Goal: Transaction & Acquisition: Purchase product/service

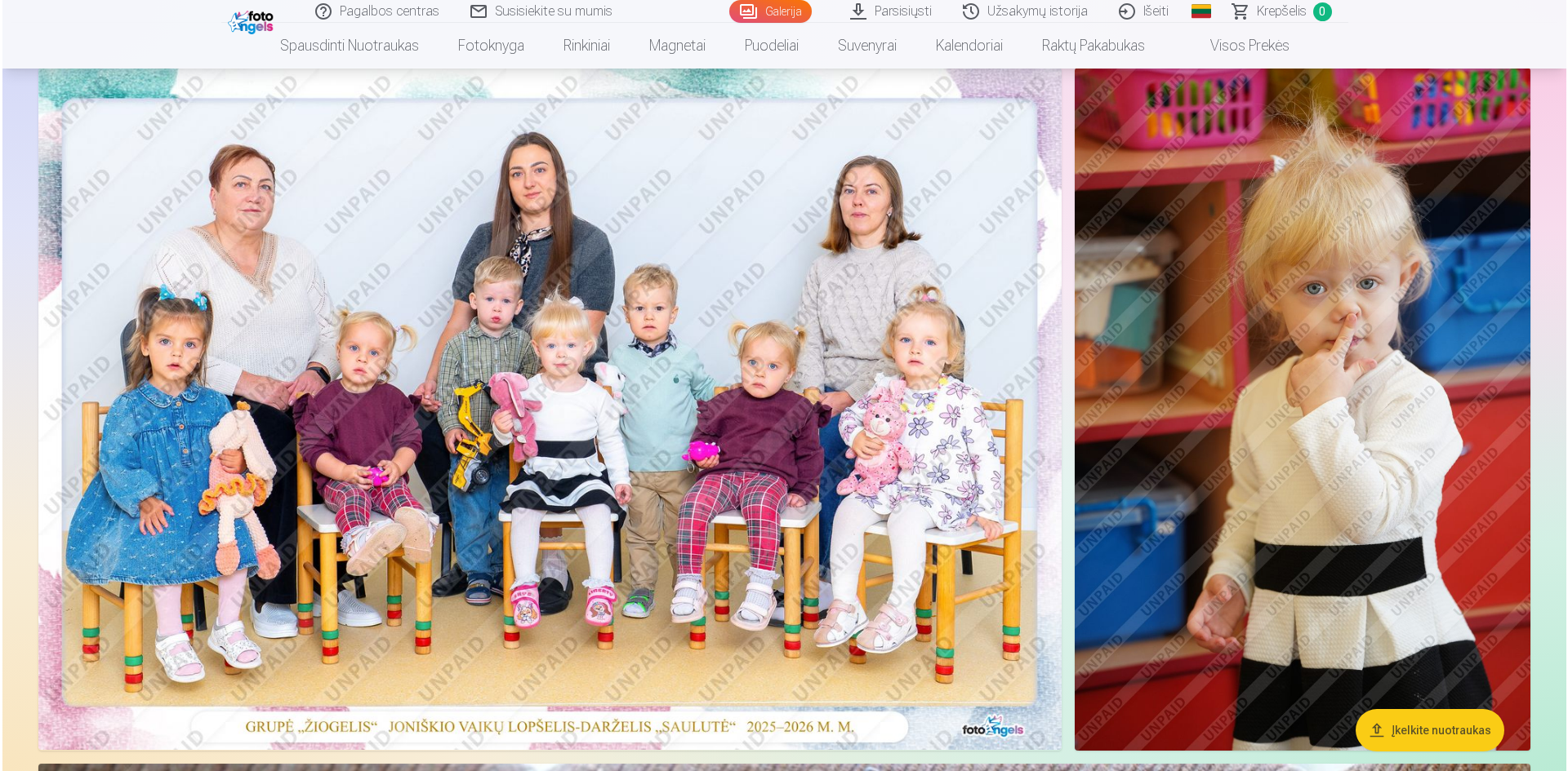
scroll to position [163, 0]
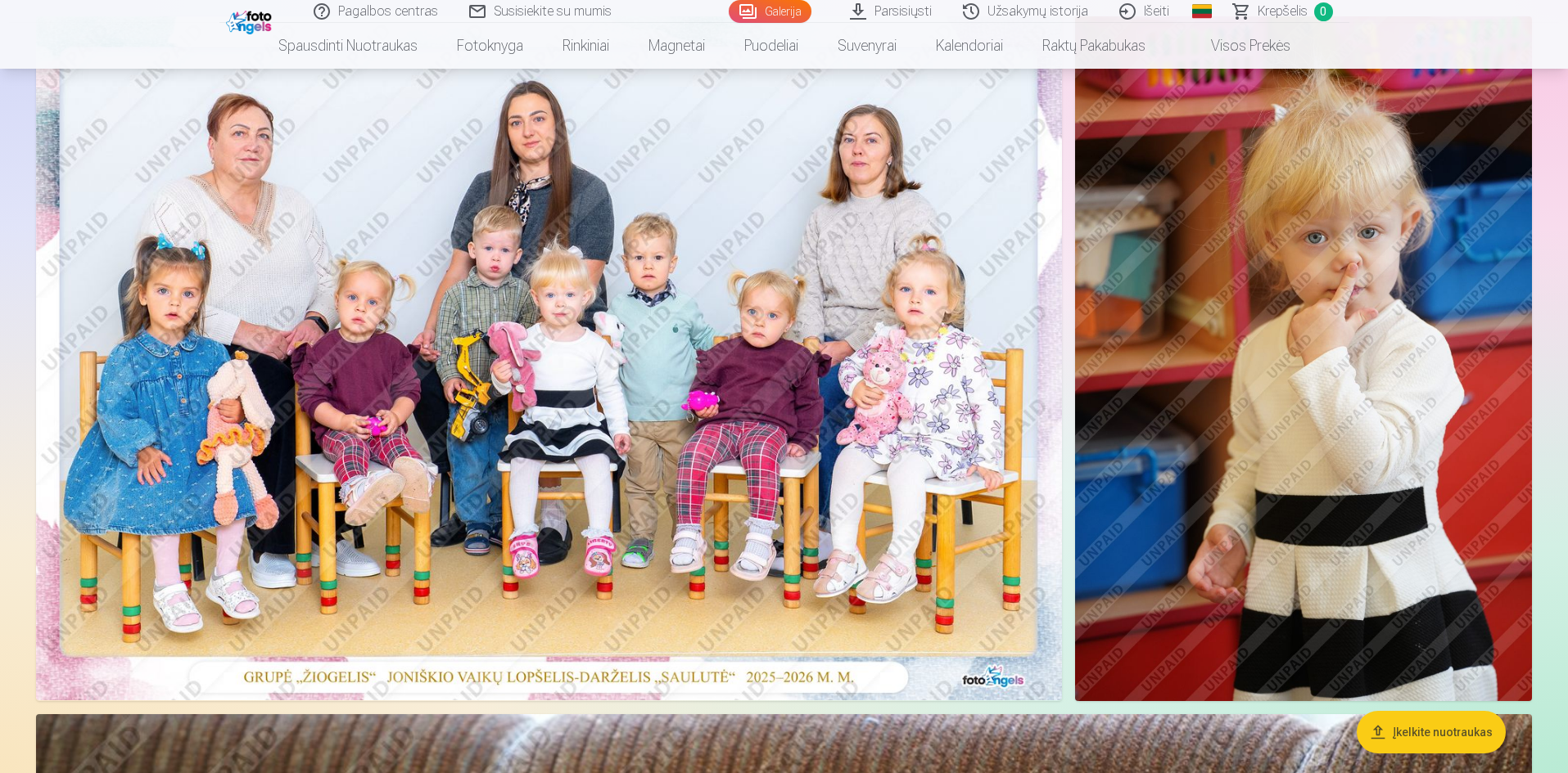
click at [777, 563] on img at bounding box center [548, 358] width 1026 height 684
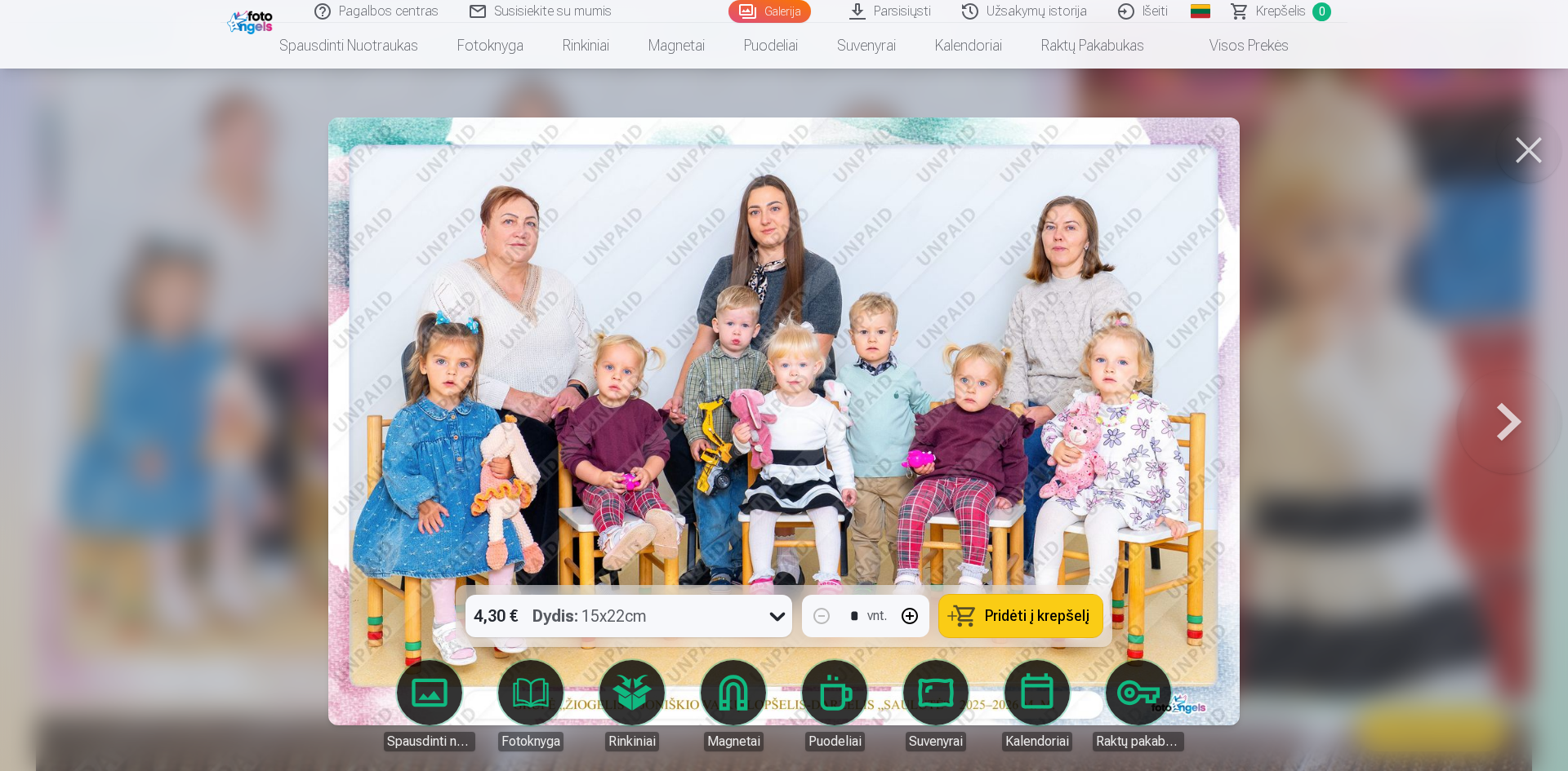
click at [907, 620] on button "button" at bounding box center [909, 616] width 40 height 40
type input "*"
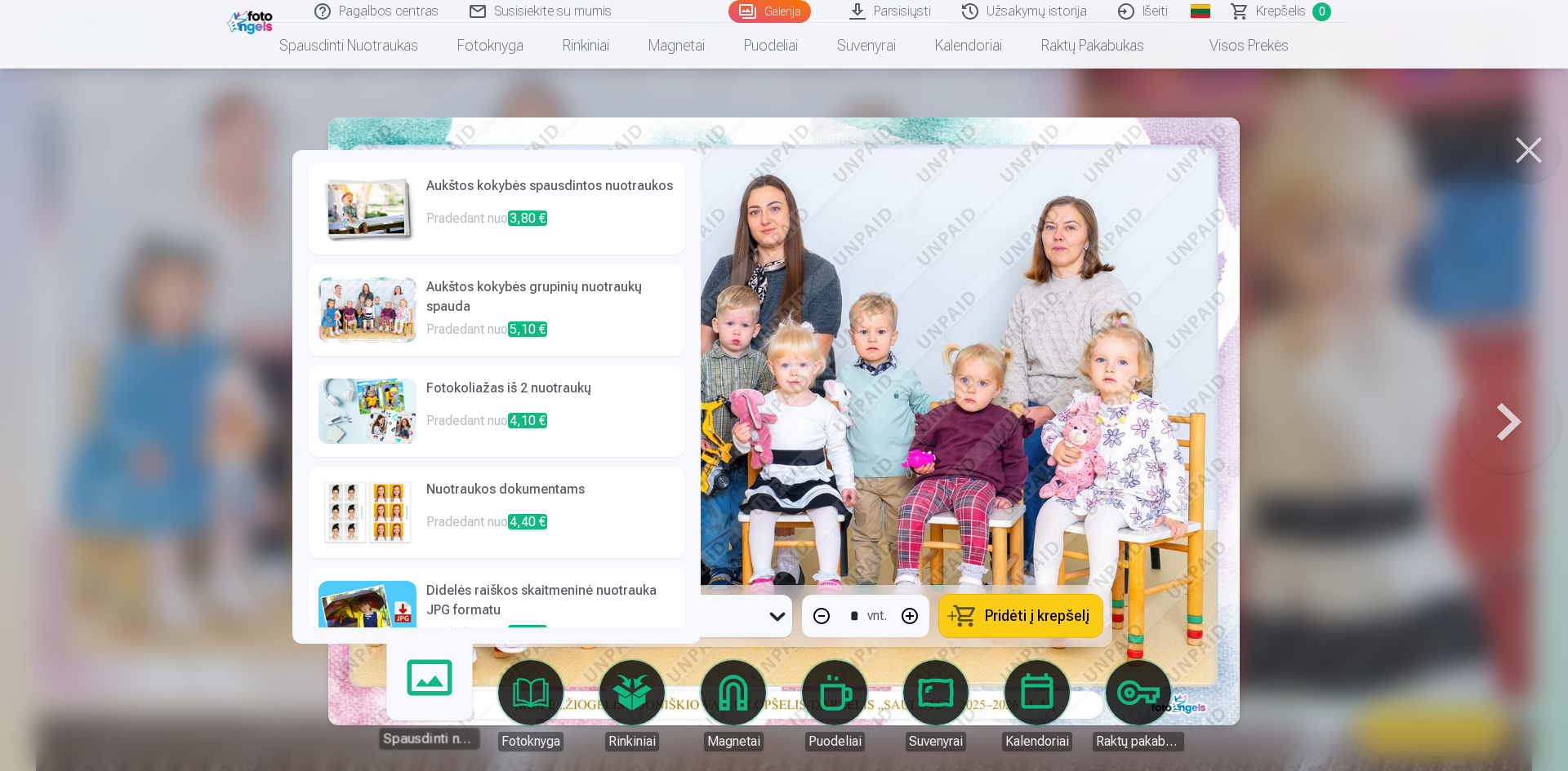
click at [569, 203] on h6 "Aukštos kokybės spausdintos nuotraukos" at bounding box center [550, 193] width 248 height 33
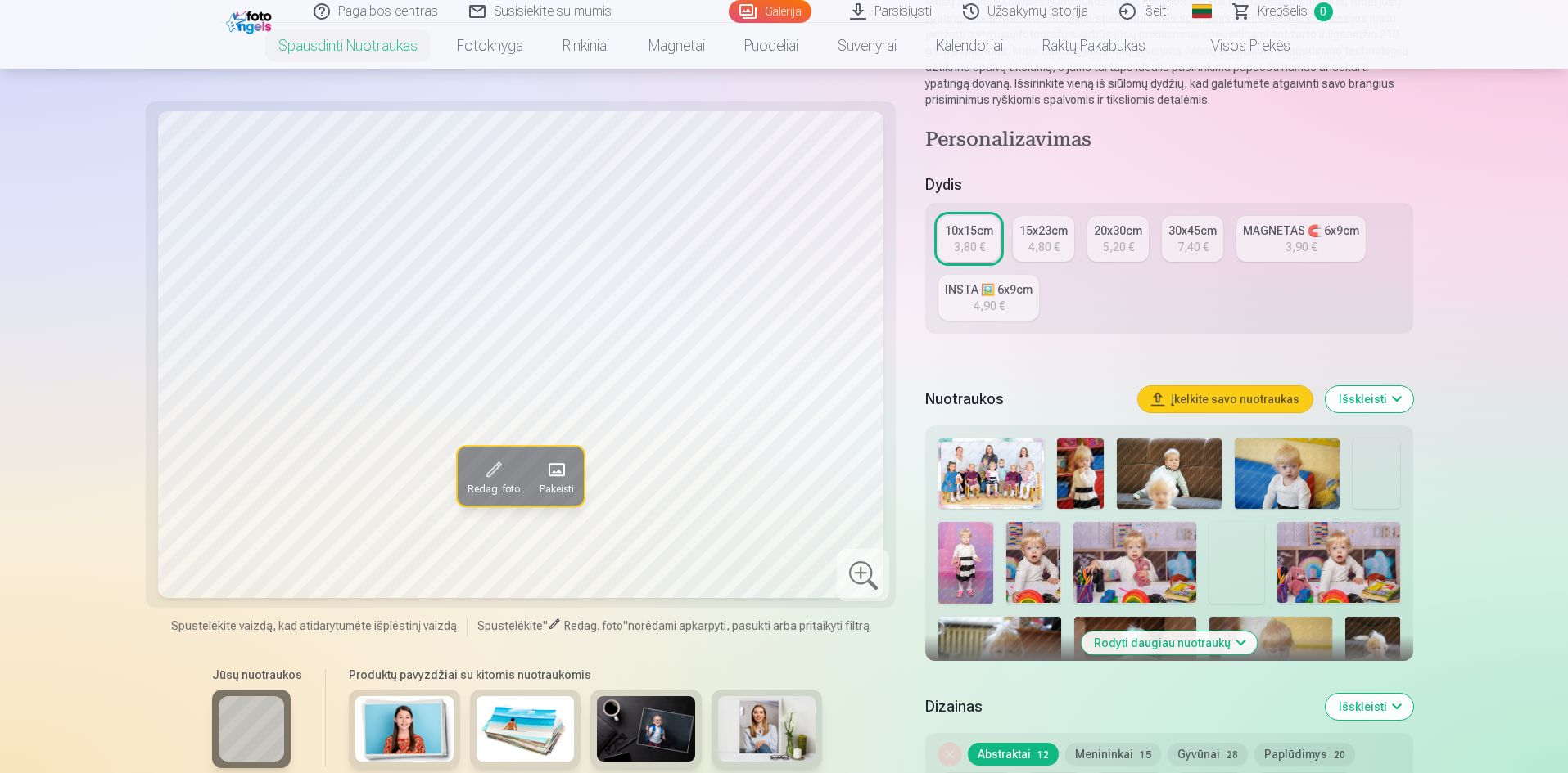
scroll to position [245, 0]
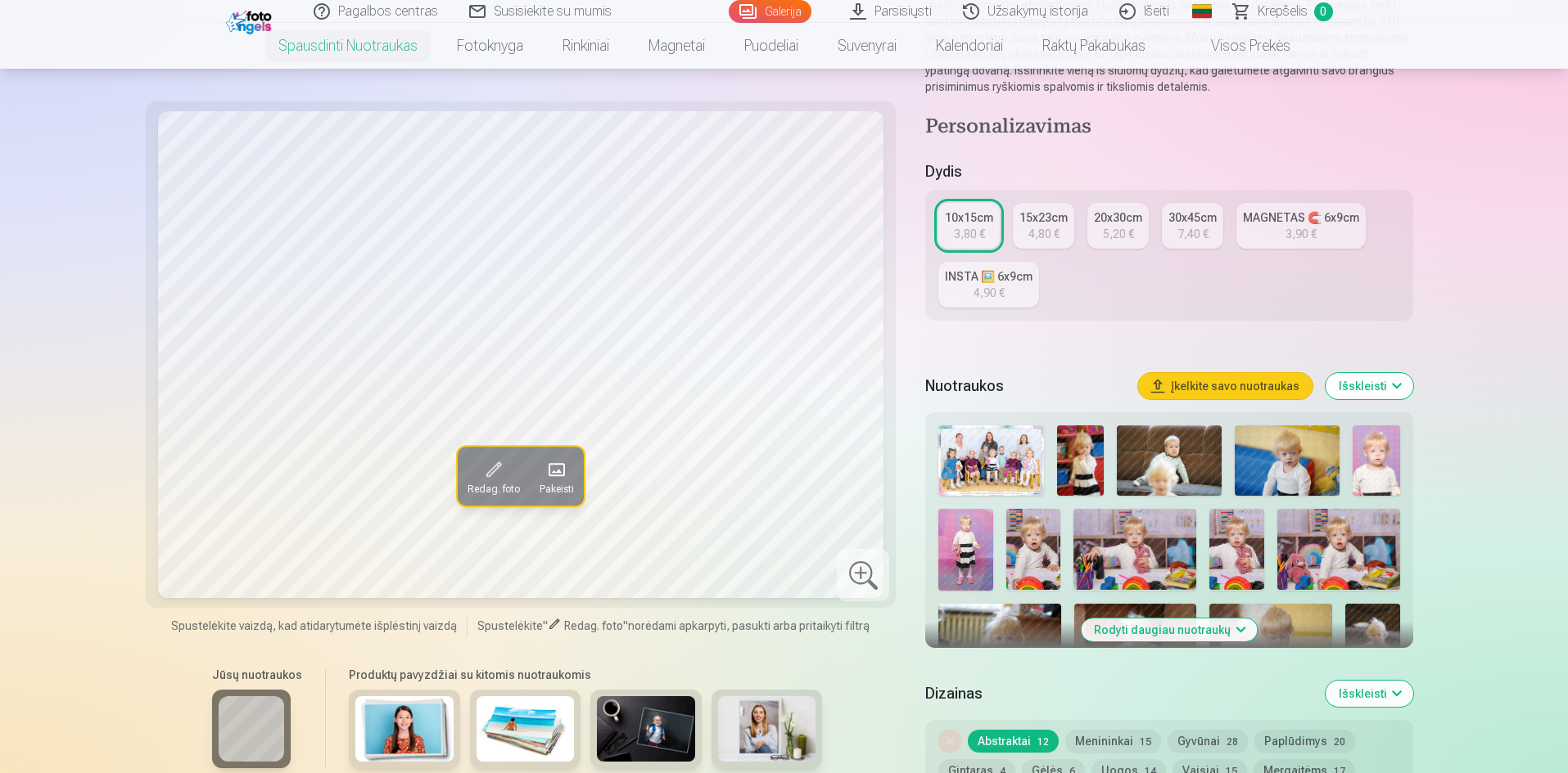
click at [996, 468] on img at bounding box center [991, 460] width 104 height 71
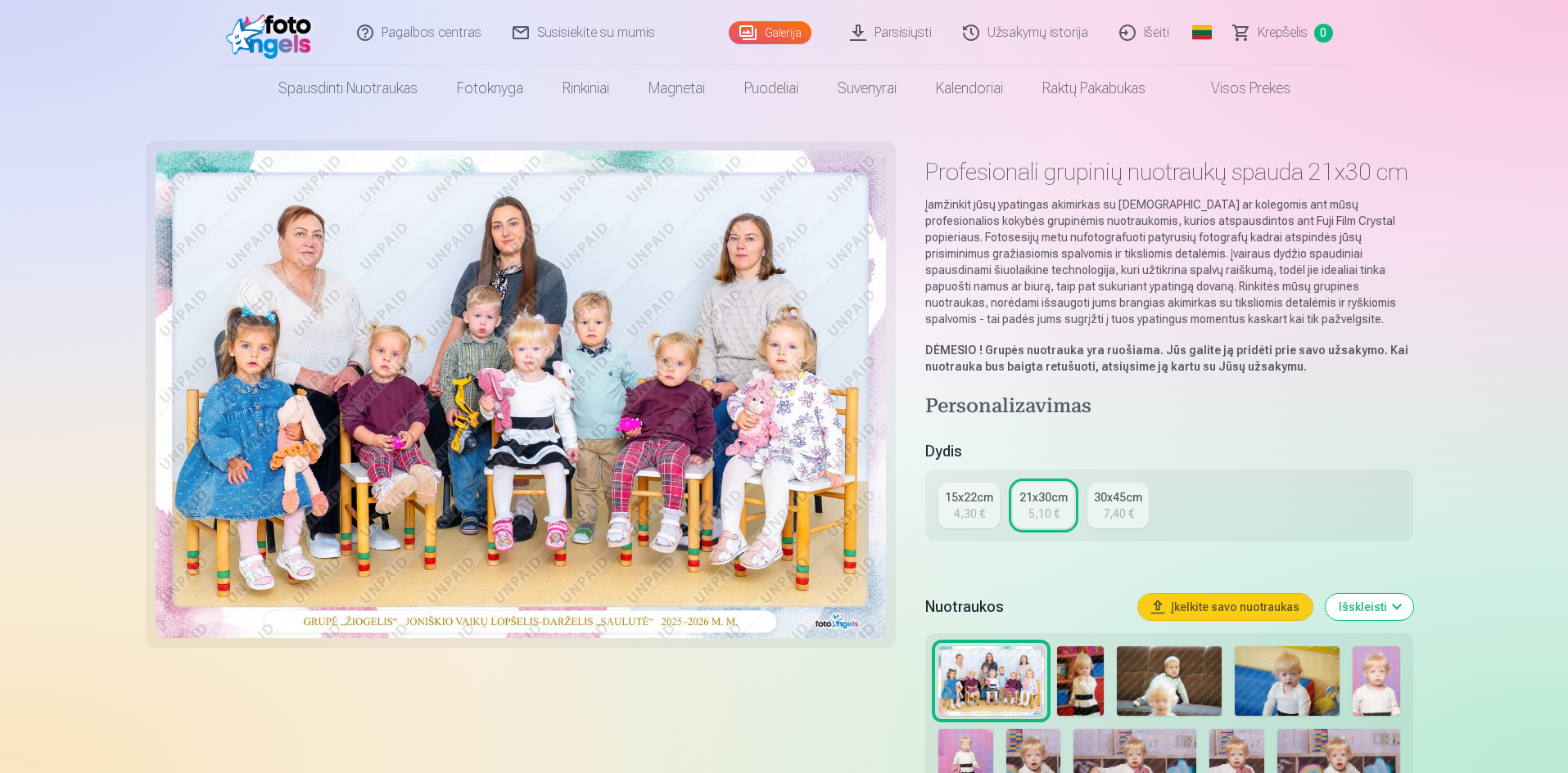
click at [974, 514] on div "4,30 €" at bounding box center [970, 513] width 31 height 16
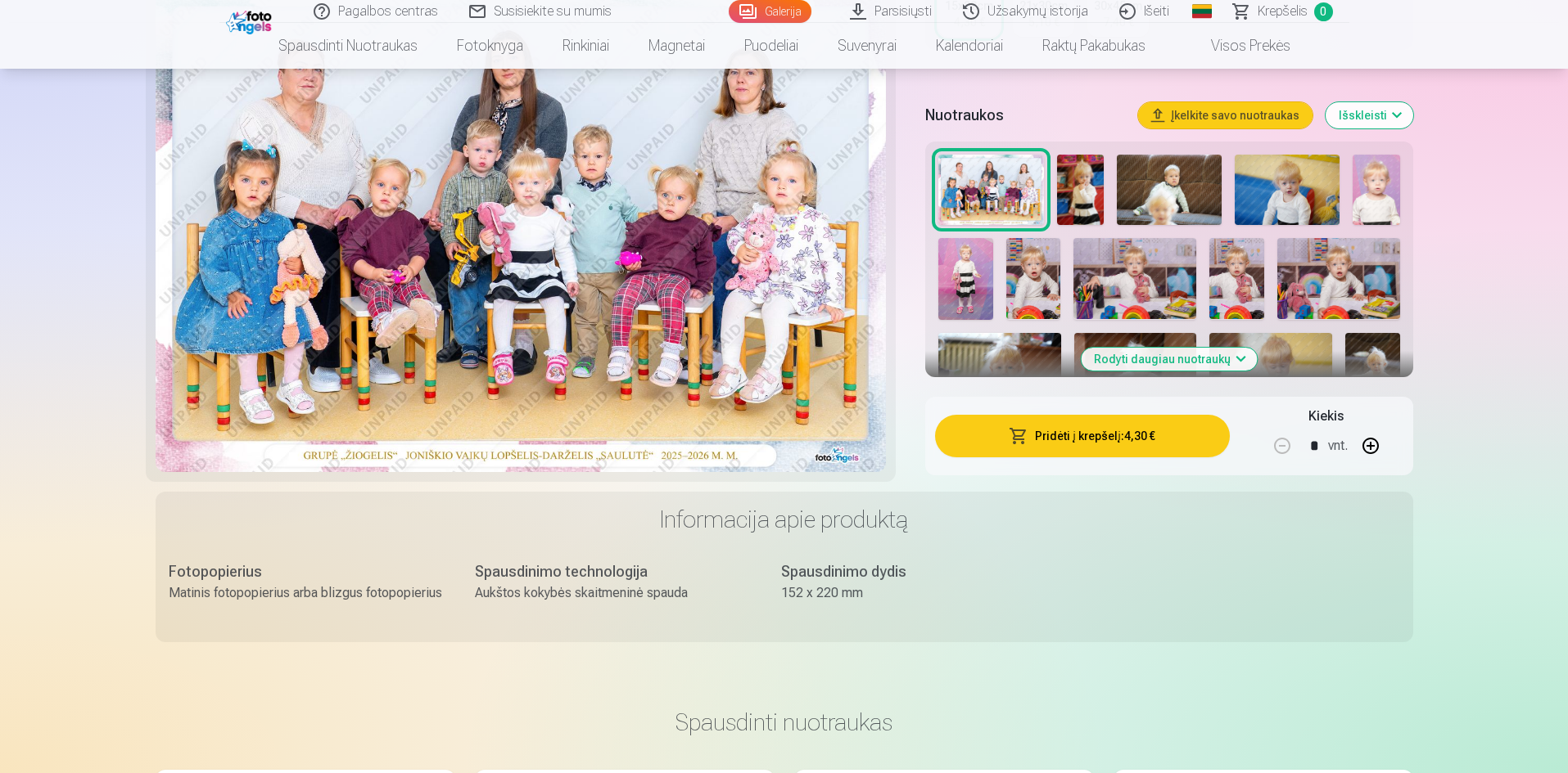
scroll to position [410, 0]
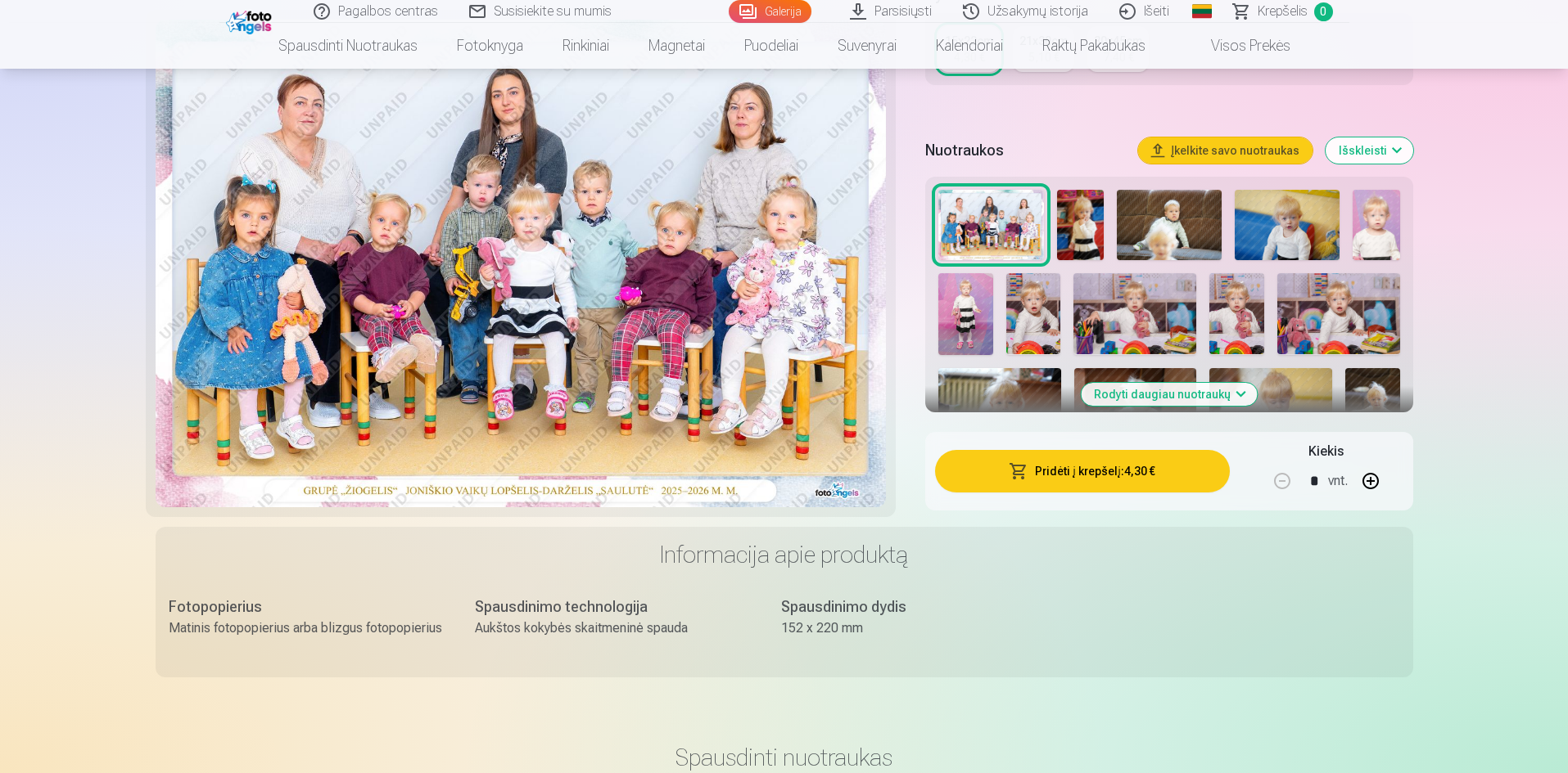
click at [1373, 483] on button "button" at bounding box center [1371, 481] width 40 height 40
type input "*"
click at [1171, 480] on button "Pridėti į krepšelį : 8,60 €" at bounding box center [1082, 472] width 294 height 43
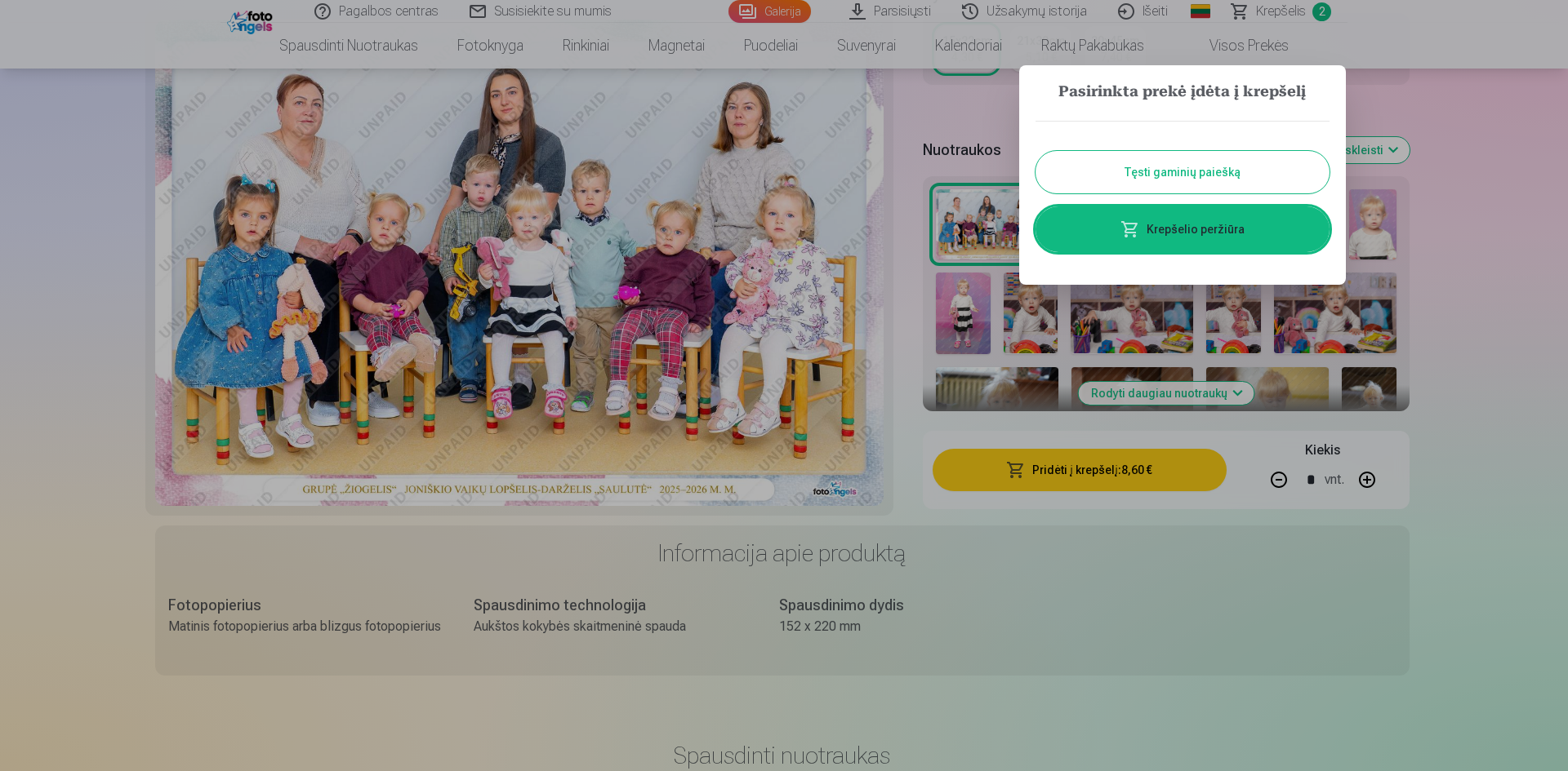
click at [1152, 175] on button "Tęsti gaminių paiešką" at bounding box center [1182, 173] width 294 height 42
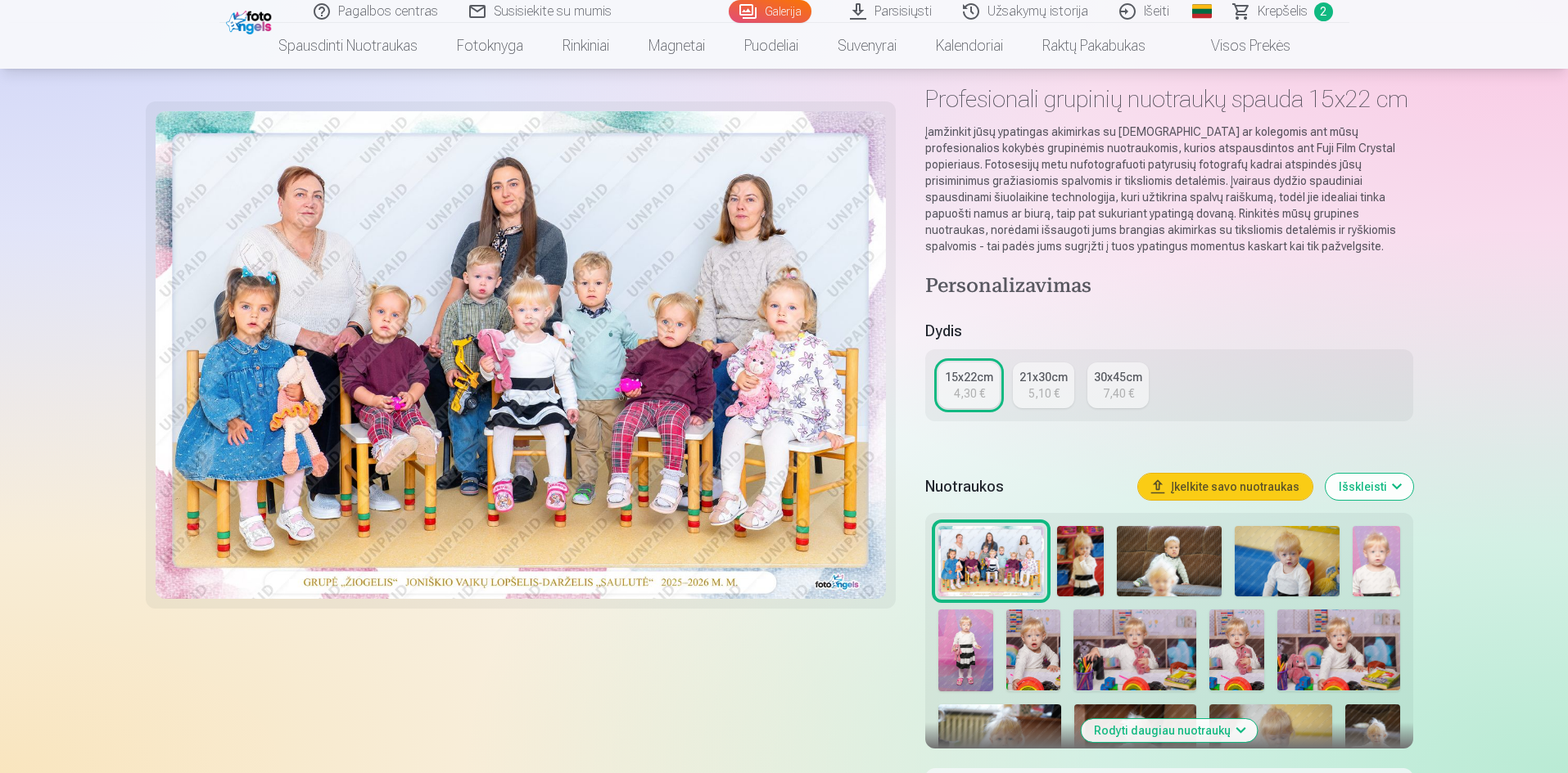
scroll to position [82, 0]
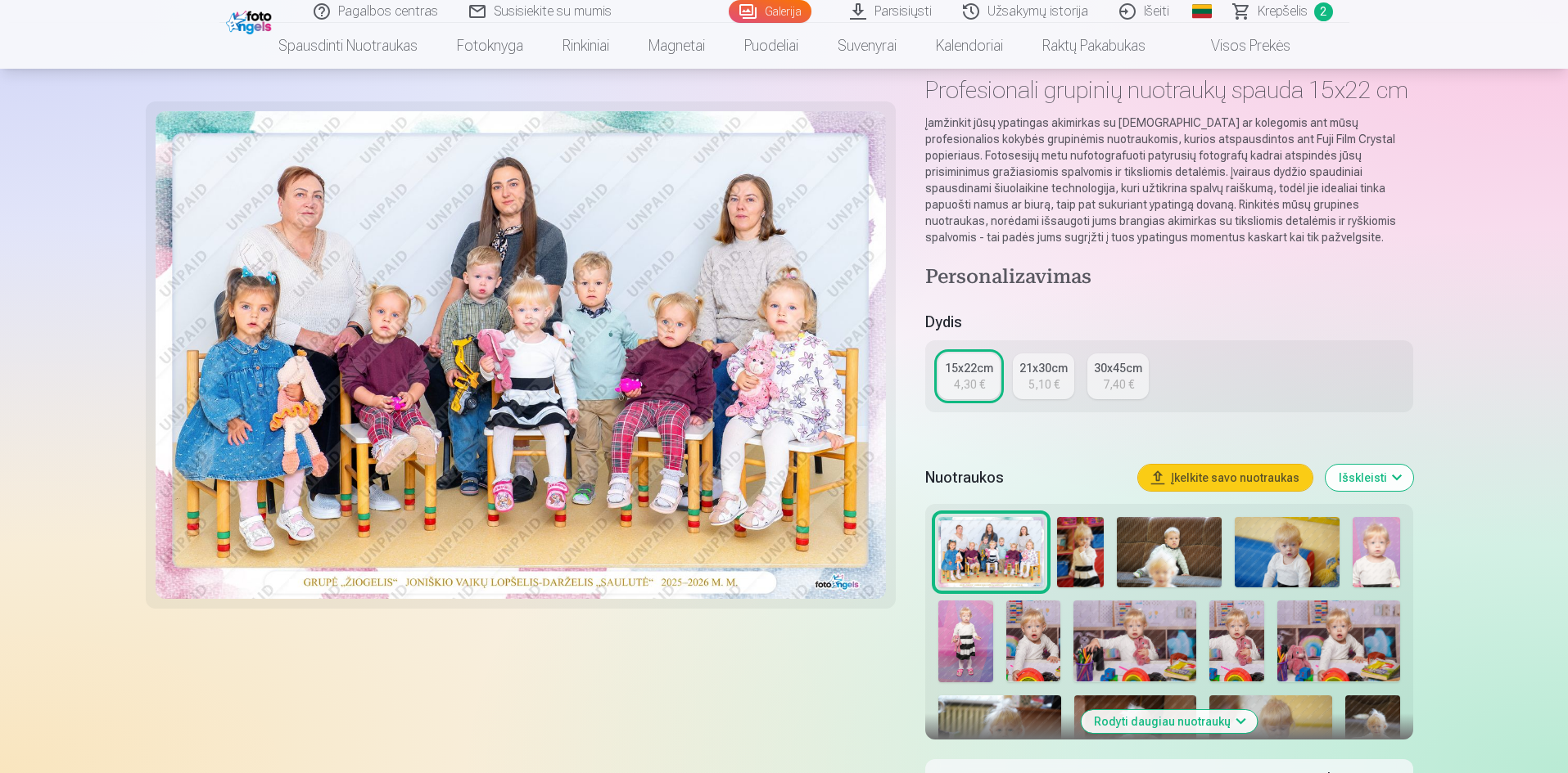
click at [1082, 539] on img at bounding box center [1080, 552] width 46 height 71
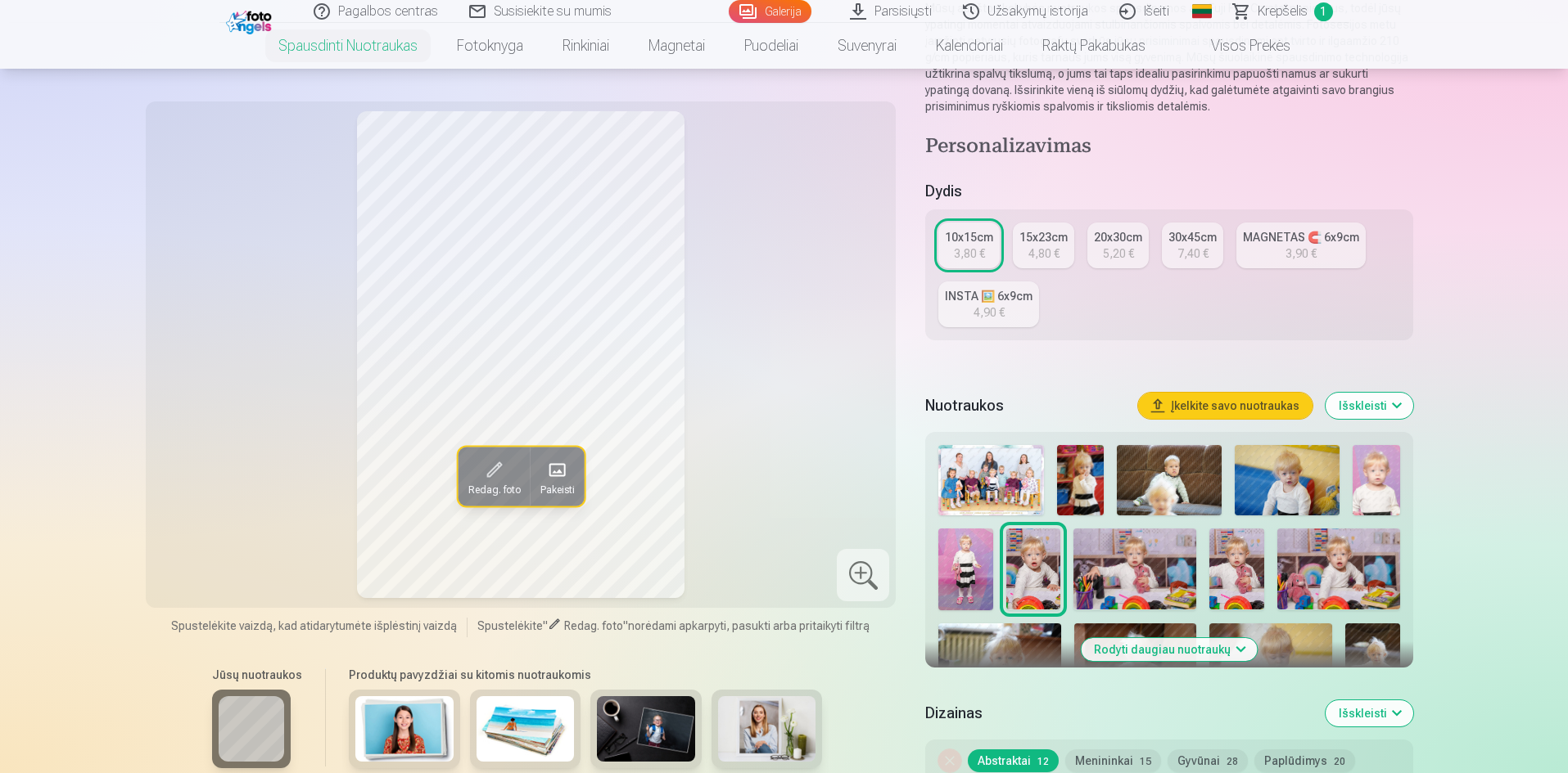
scroll to position [245, 0]
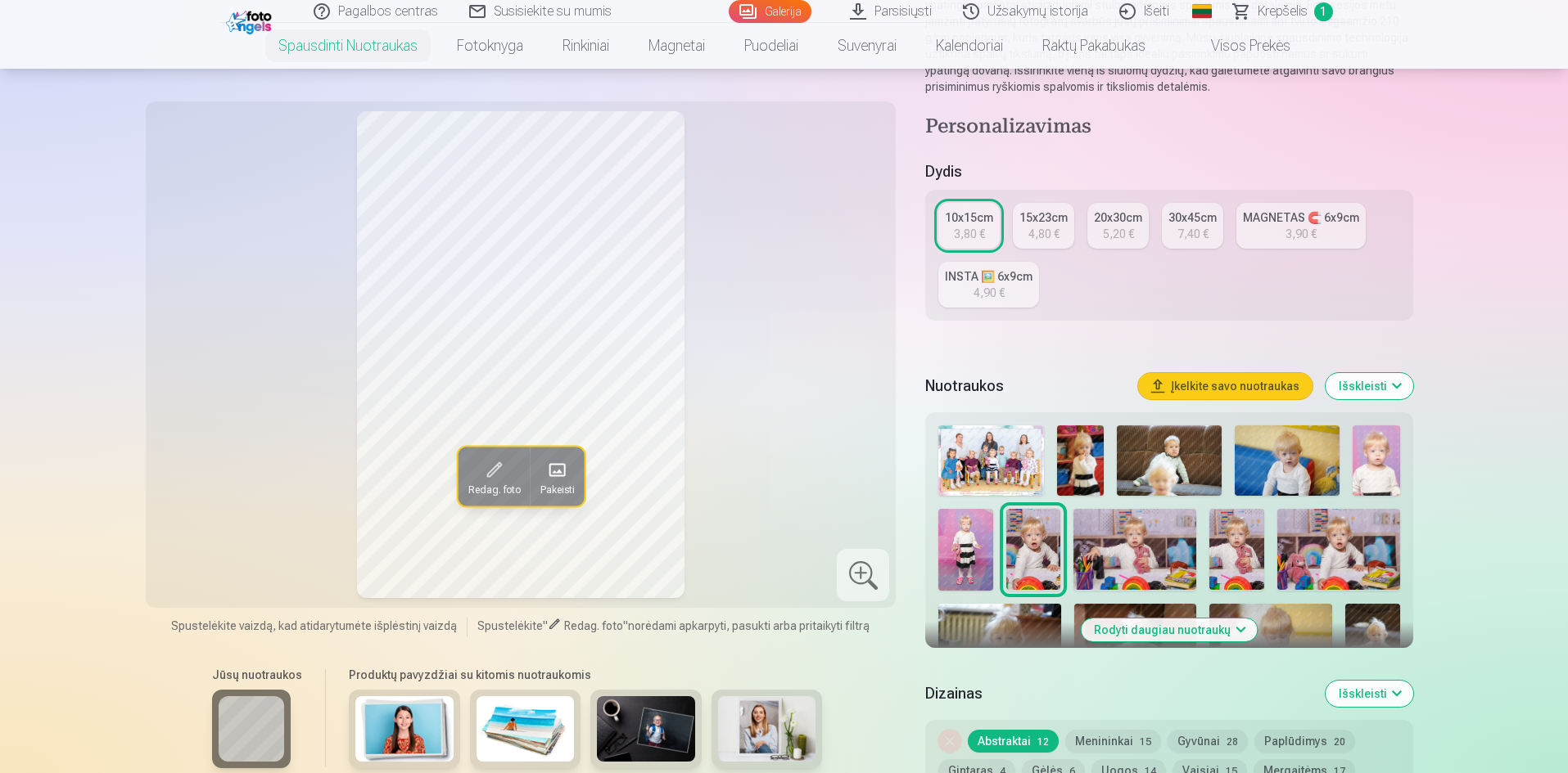
click at [1073, 458] on img at bounding box center [1080, 460] width 46 height 71
click at [1271, 454] on img at bounding box center [1287, 460] width 104 height 71
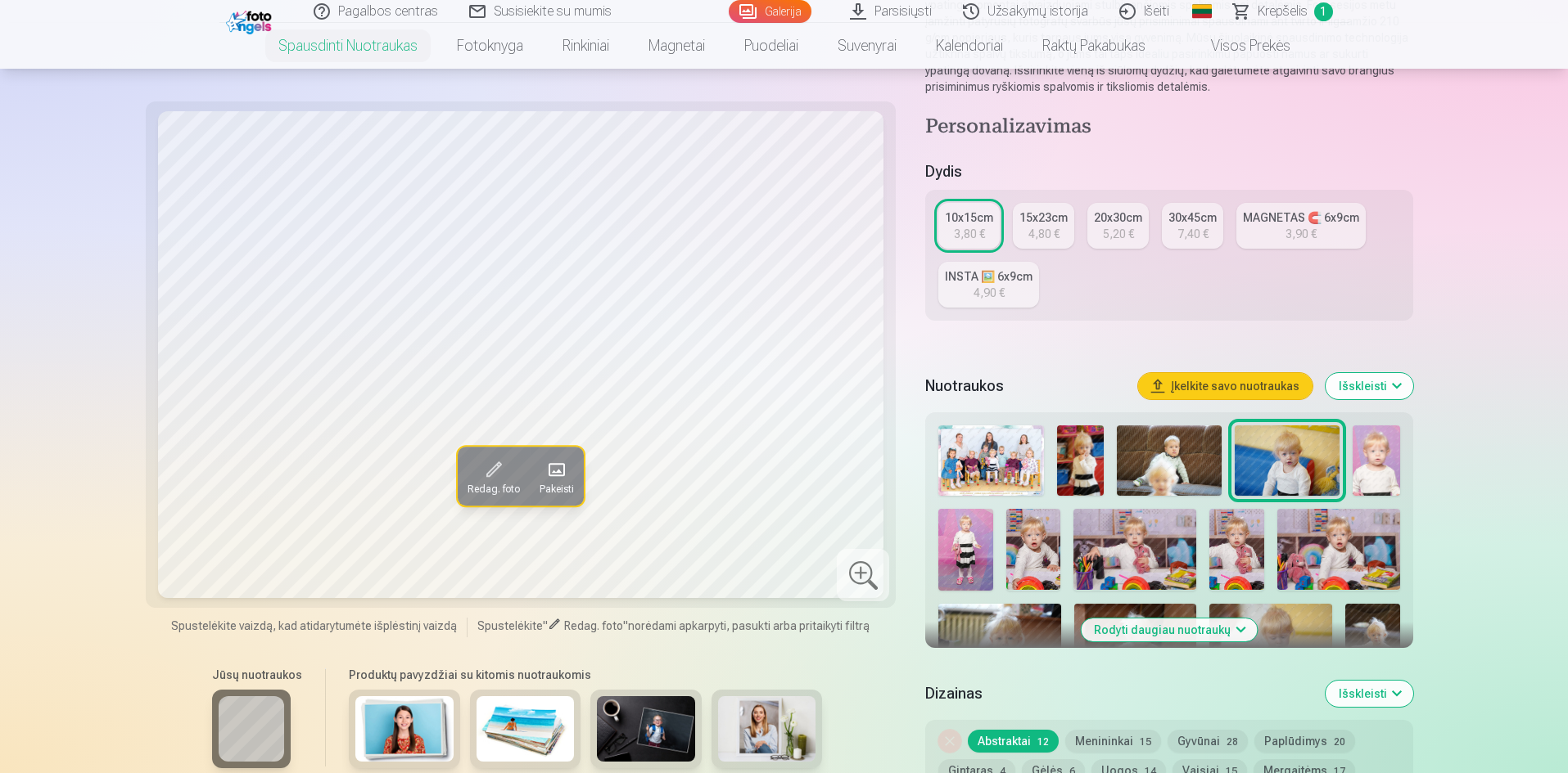
click at [1369, 446] on img at bounding box center [1376, 460] width 46 height 71
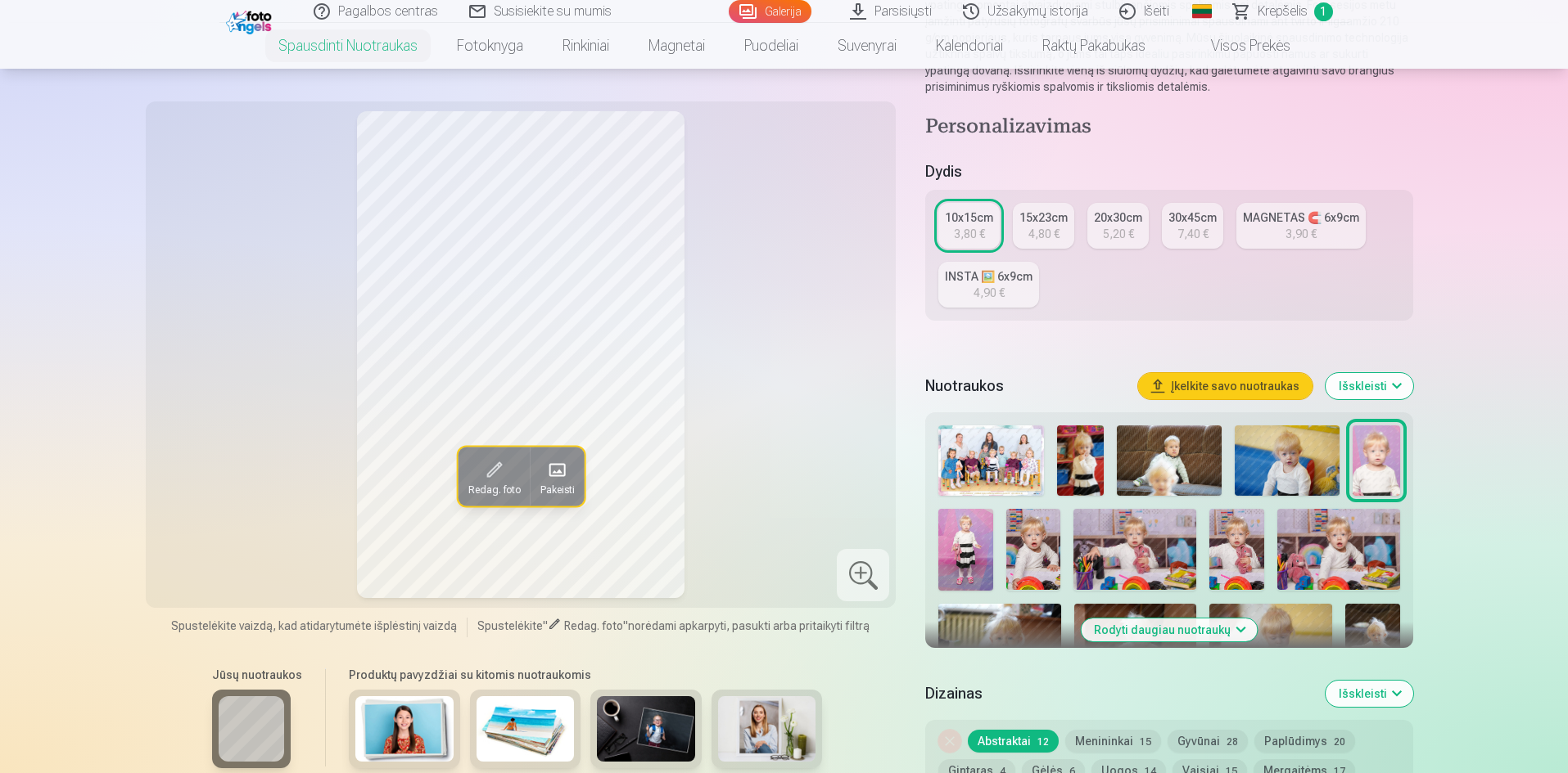
click at [969, 525] on img at bounding box center [966, 550] width 55 height 82
click at [1031, 530] on img at bounding box center [1033, 550] width 55 height 82
click at [1097, 538] on img at bounding box center [1134, 550] width 123 height 82
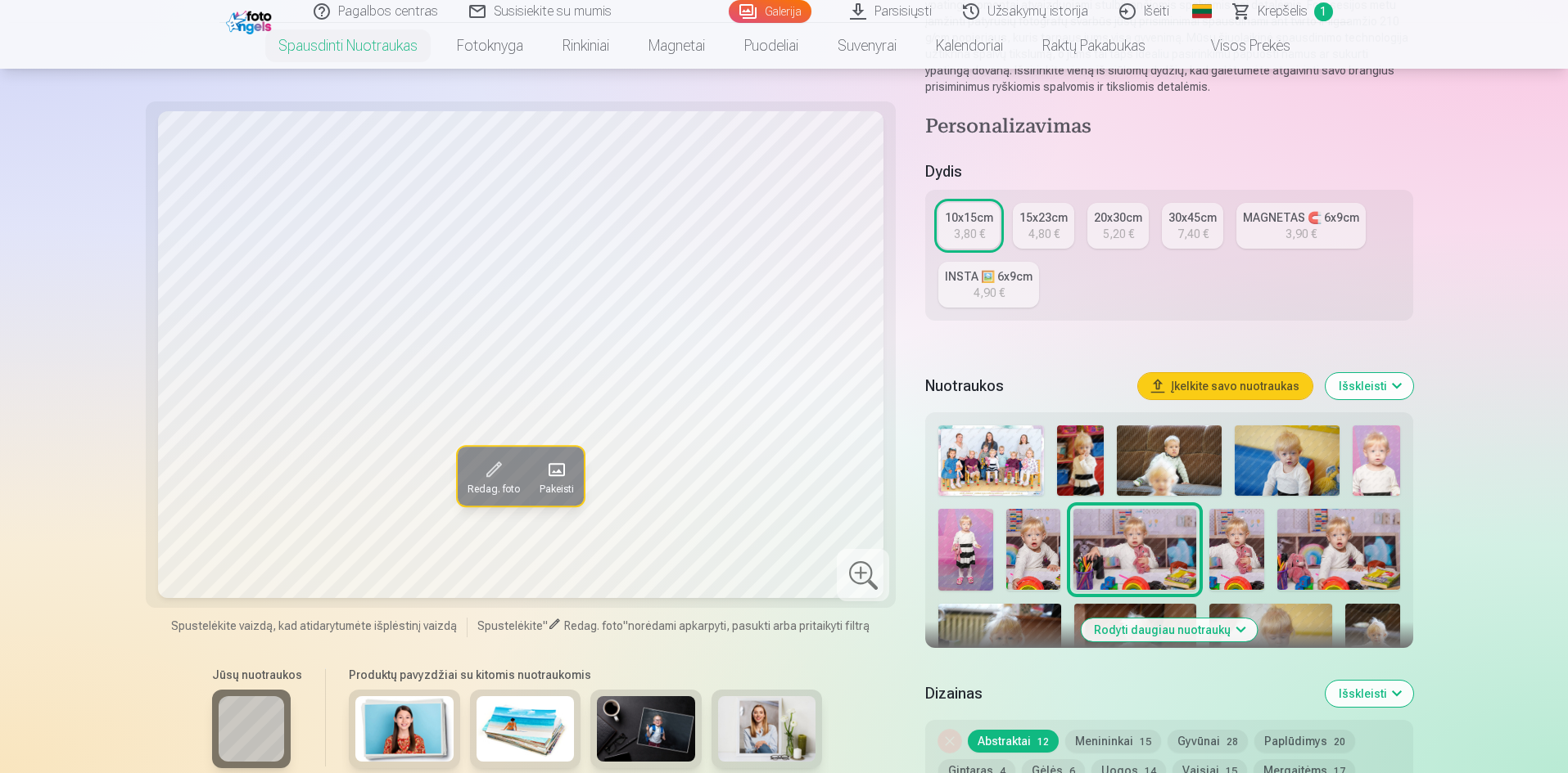
click at [1230, 550] on img at bounding box center [1236, 550] width 55 height 82
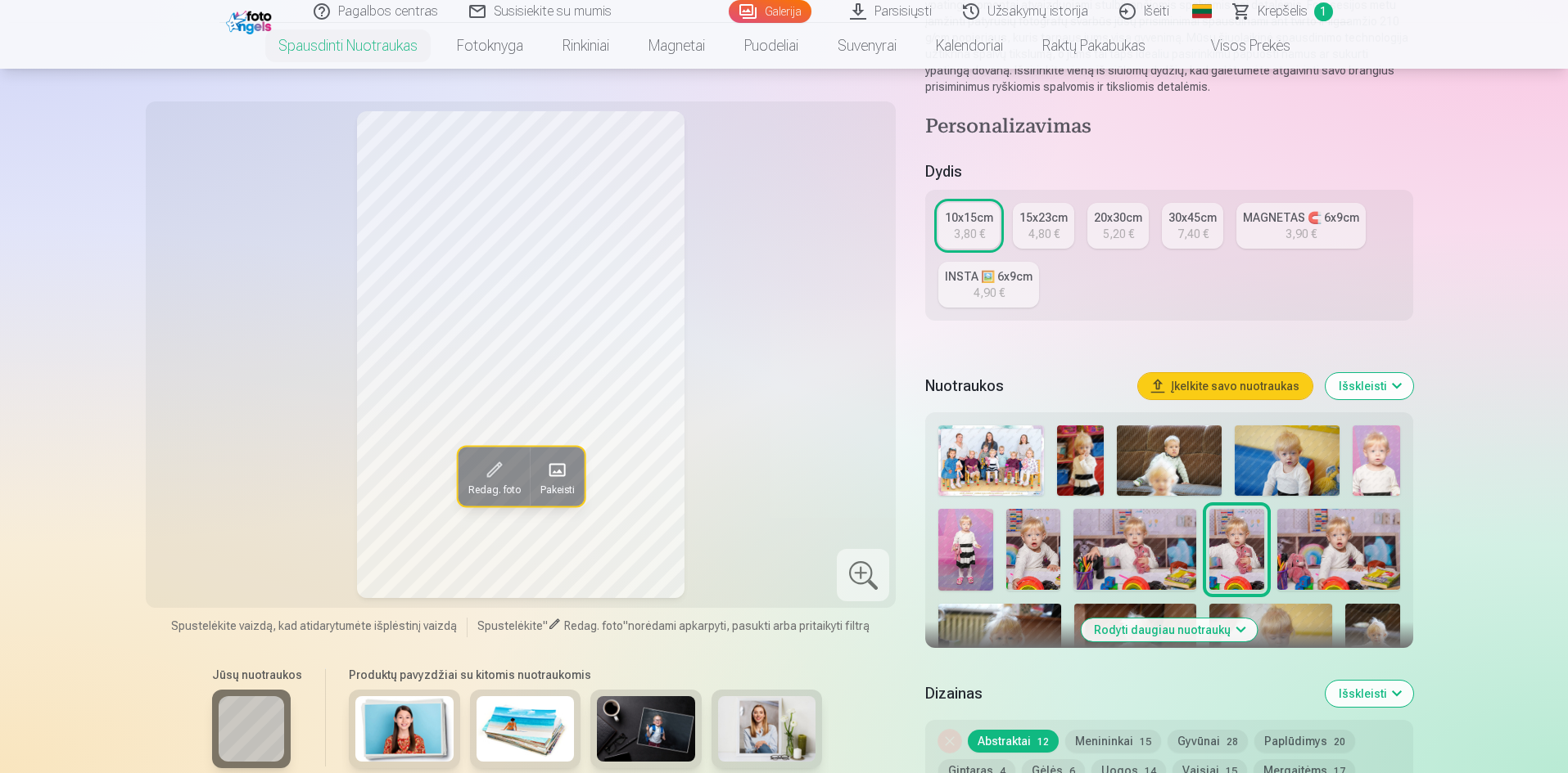
click at [1316, 532] on img at bounding box center [1338, 550] width 123 height 82
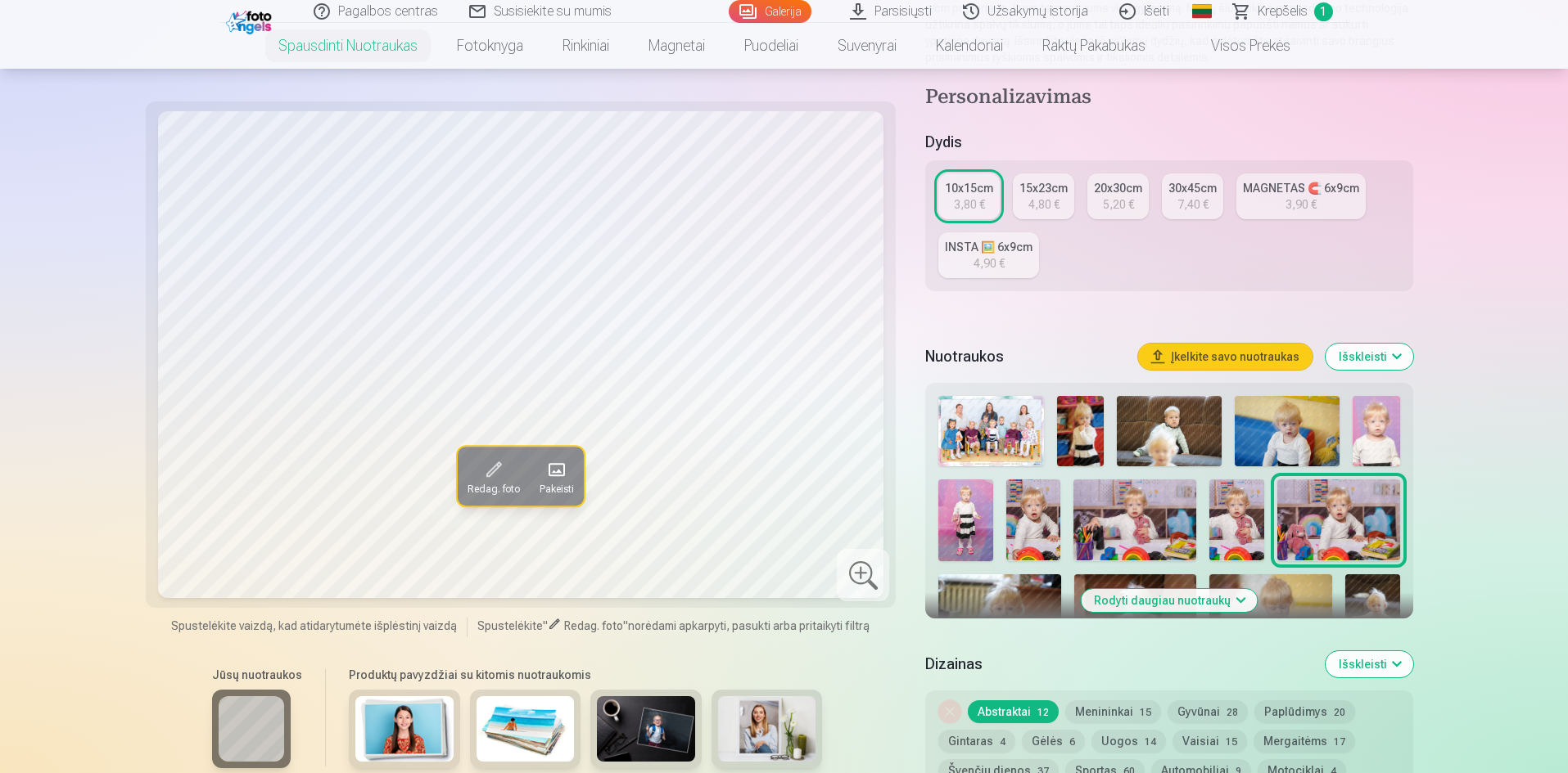
scroll to position [328, 0]
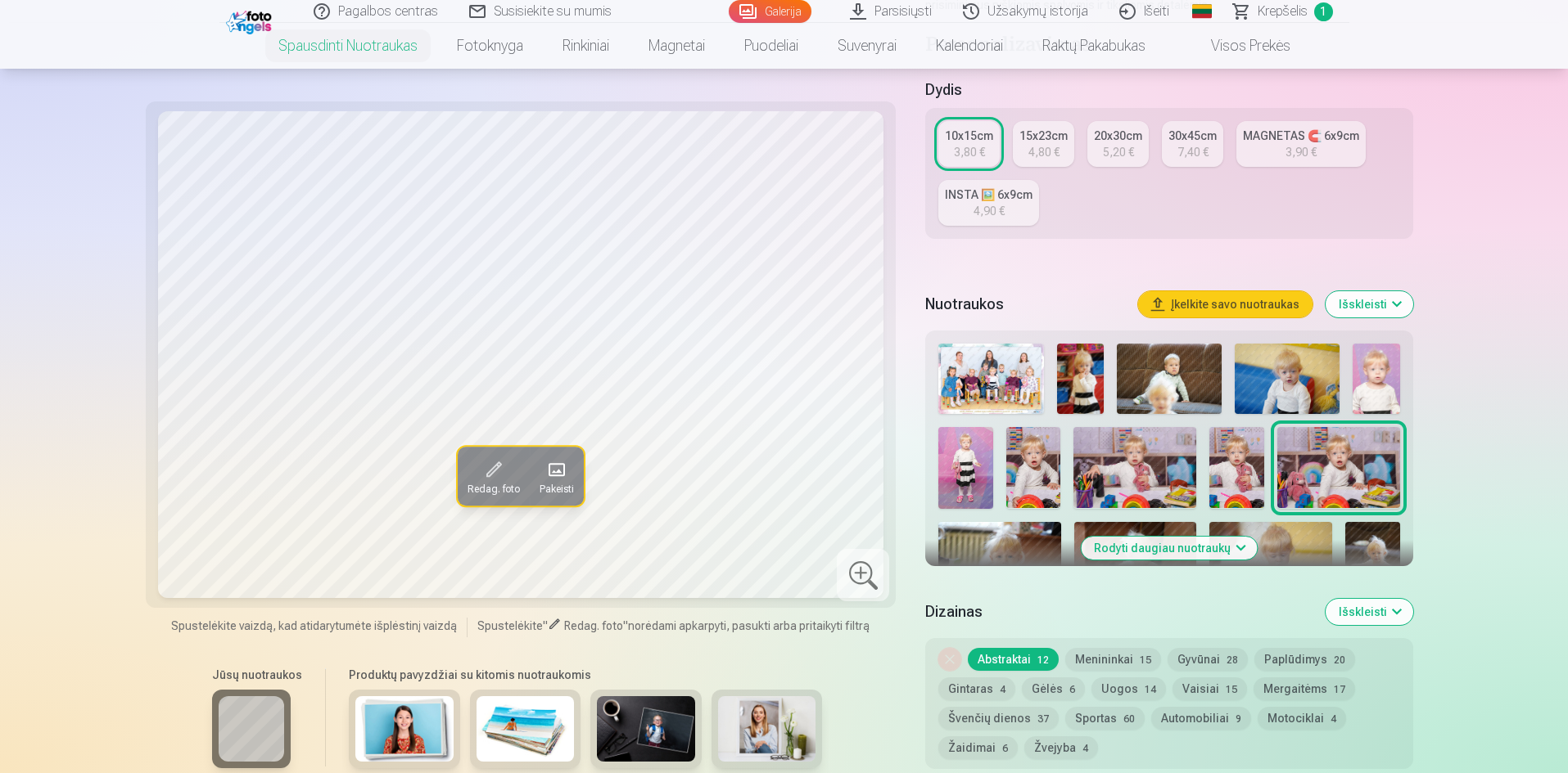
click at [1211, 539] on button "Rodyti daugiau nuotraukų" at bounding box center [1169, 549] width 176 height 23
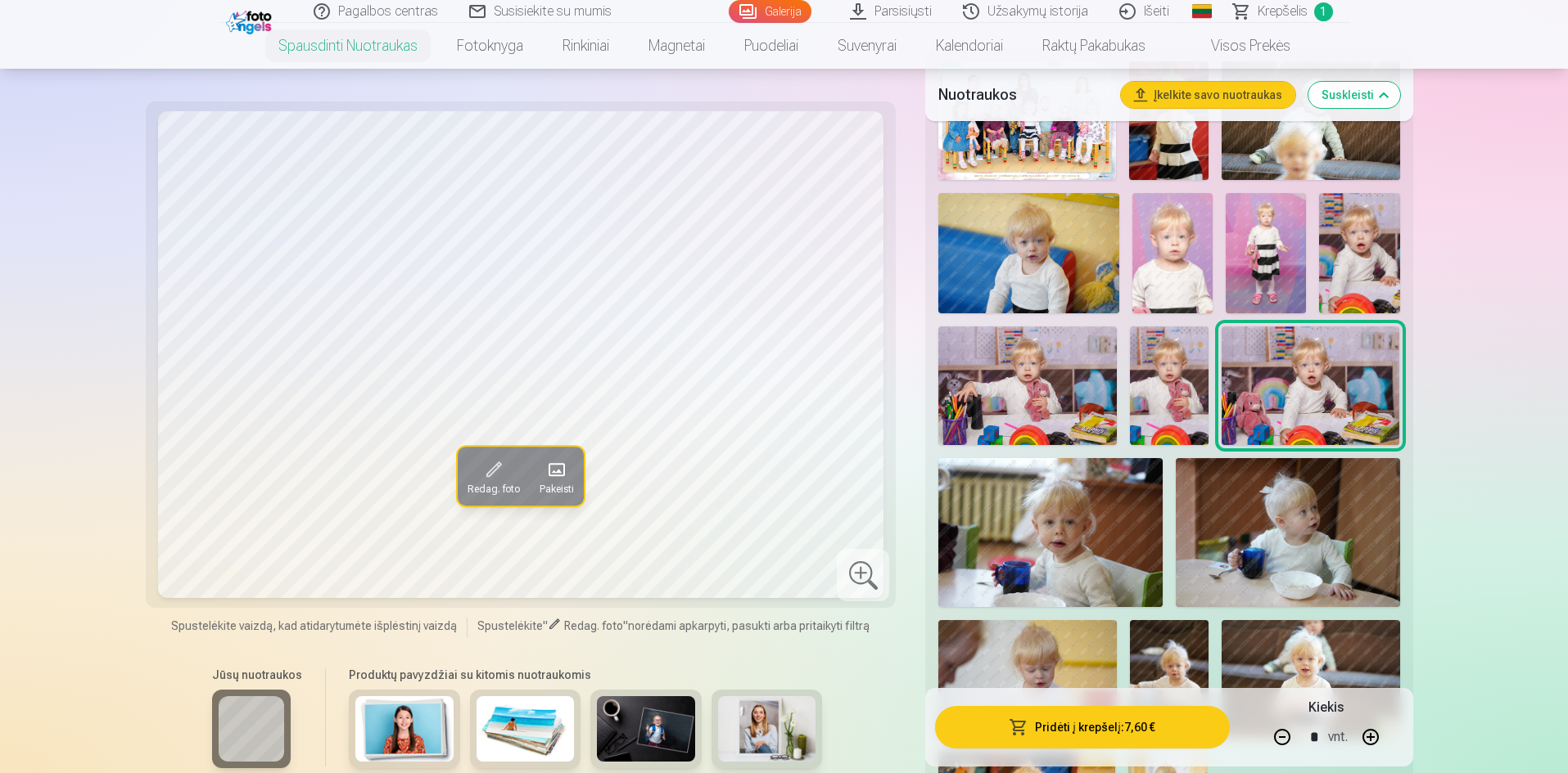
scroll to position [655, 0]
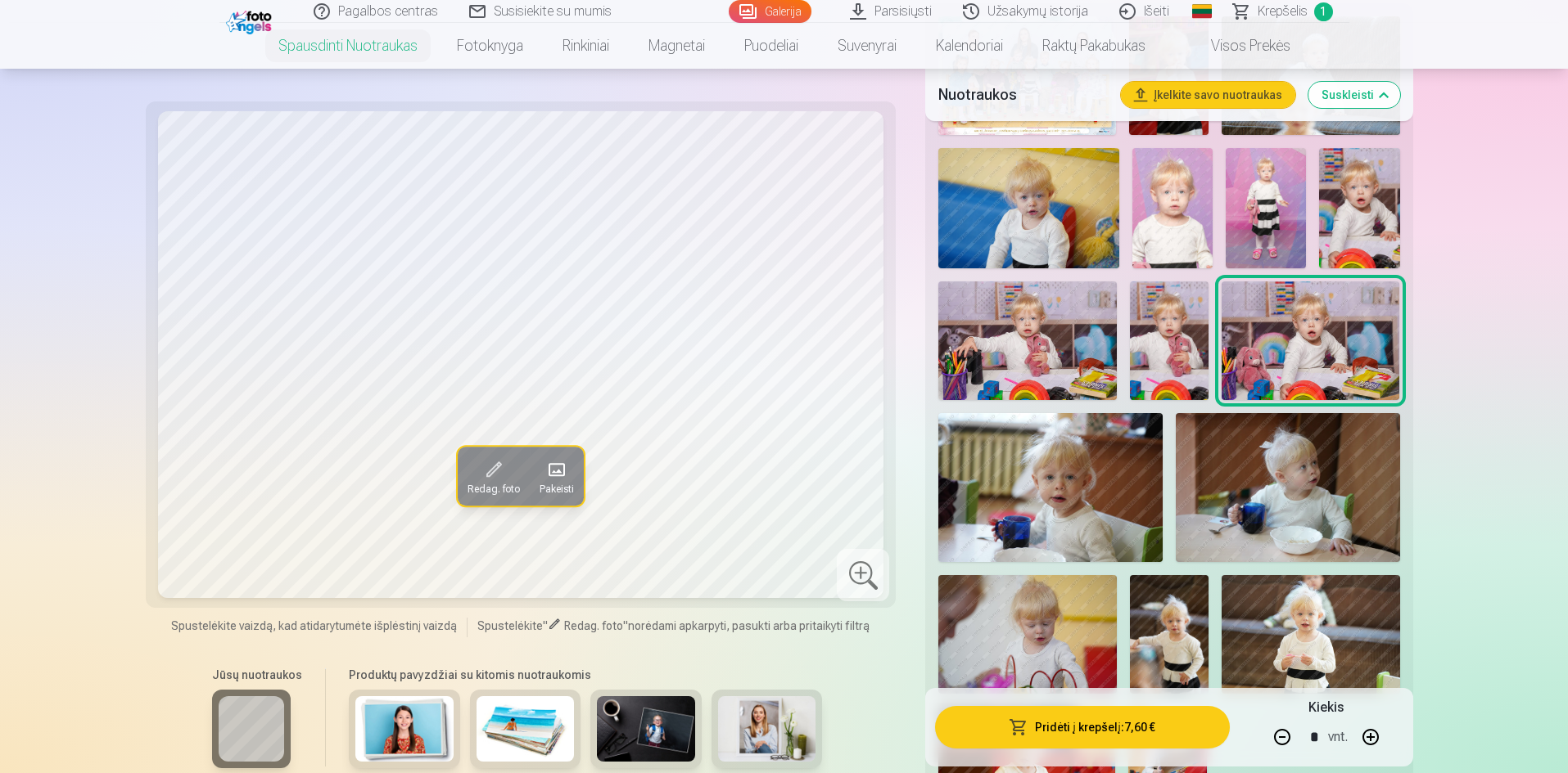
click at [1108, 522] on img at bounding box center [1051, 488] width 224 height 149
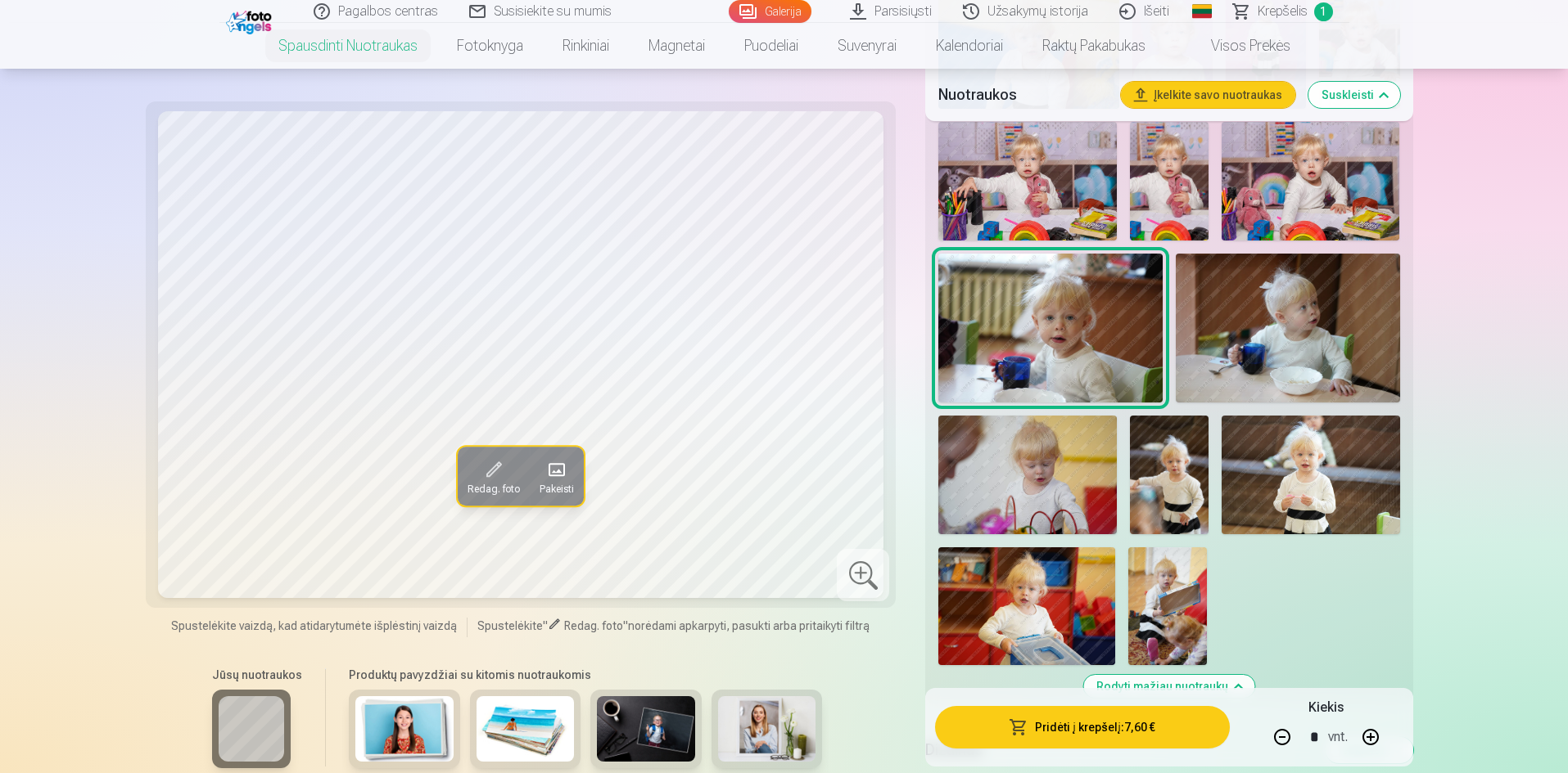
scroll to position [818, 0]
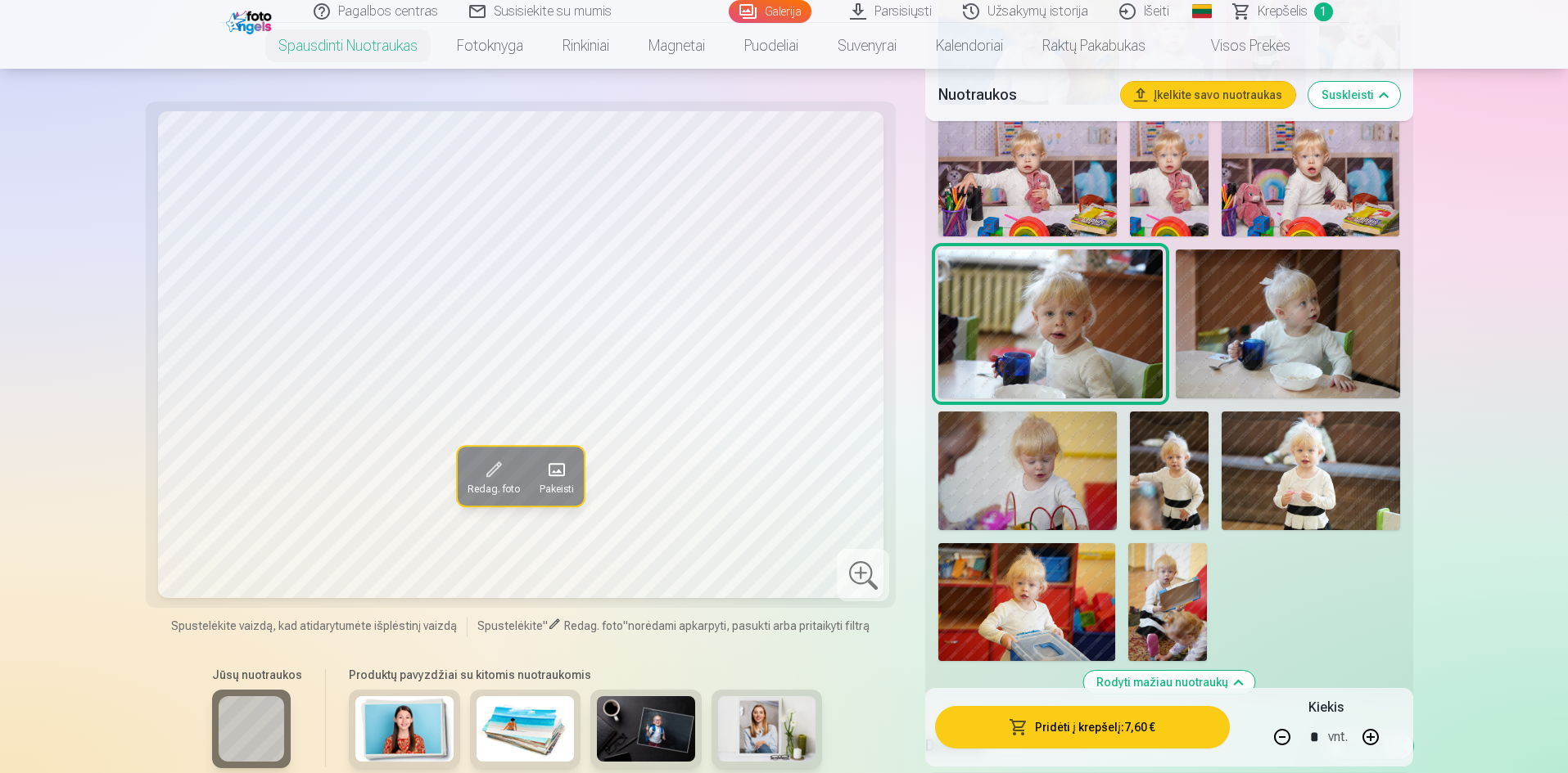
click at [1289, 480] on img at bounding box center [1311, 471] width 178 height 119
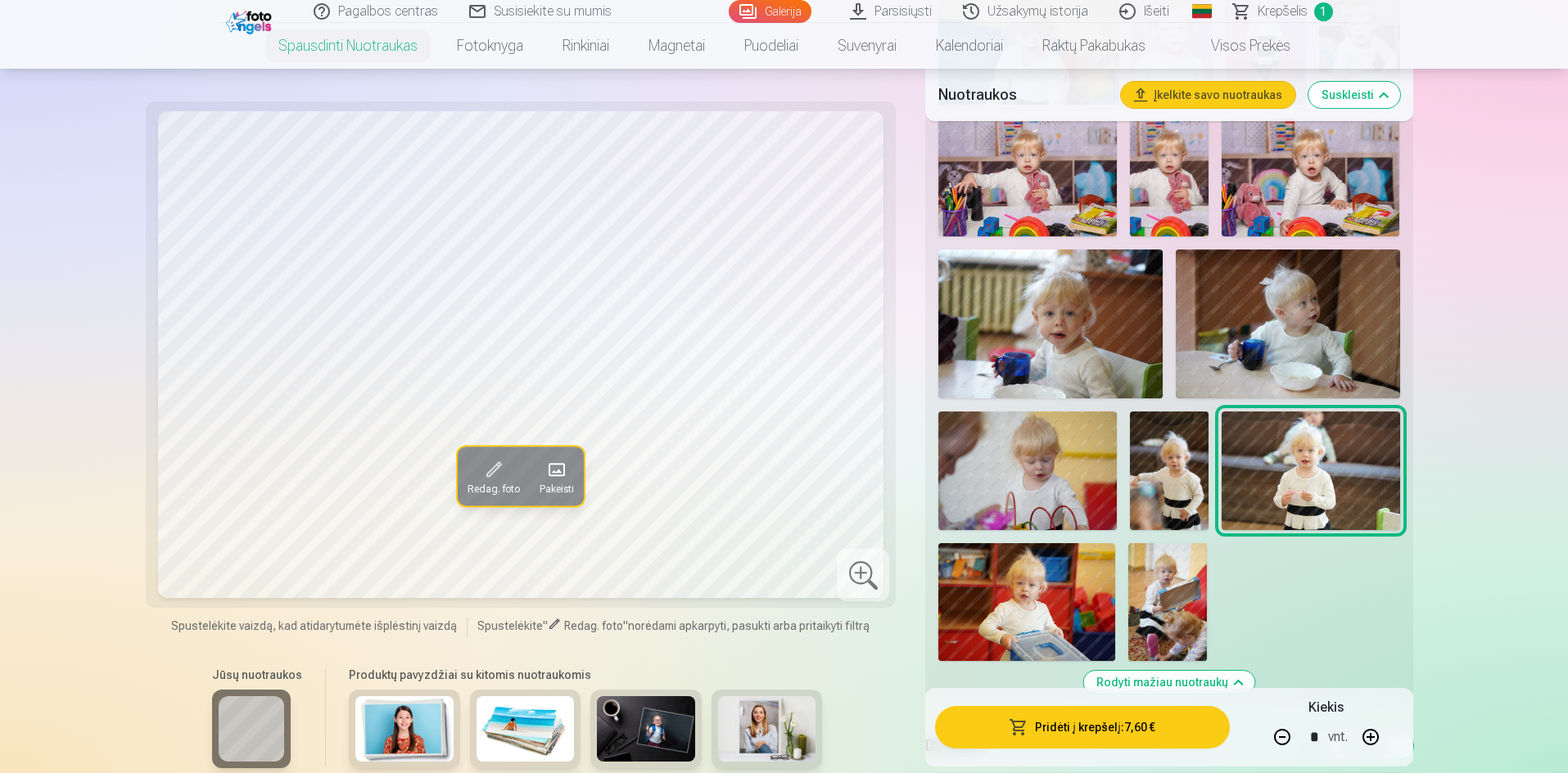
click at [1019, 579] on img at bounding box center [1027, 602] width 177 height 118
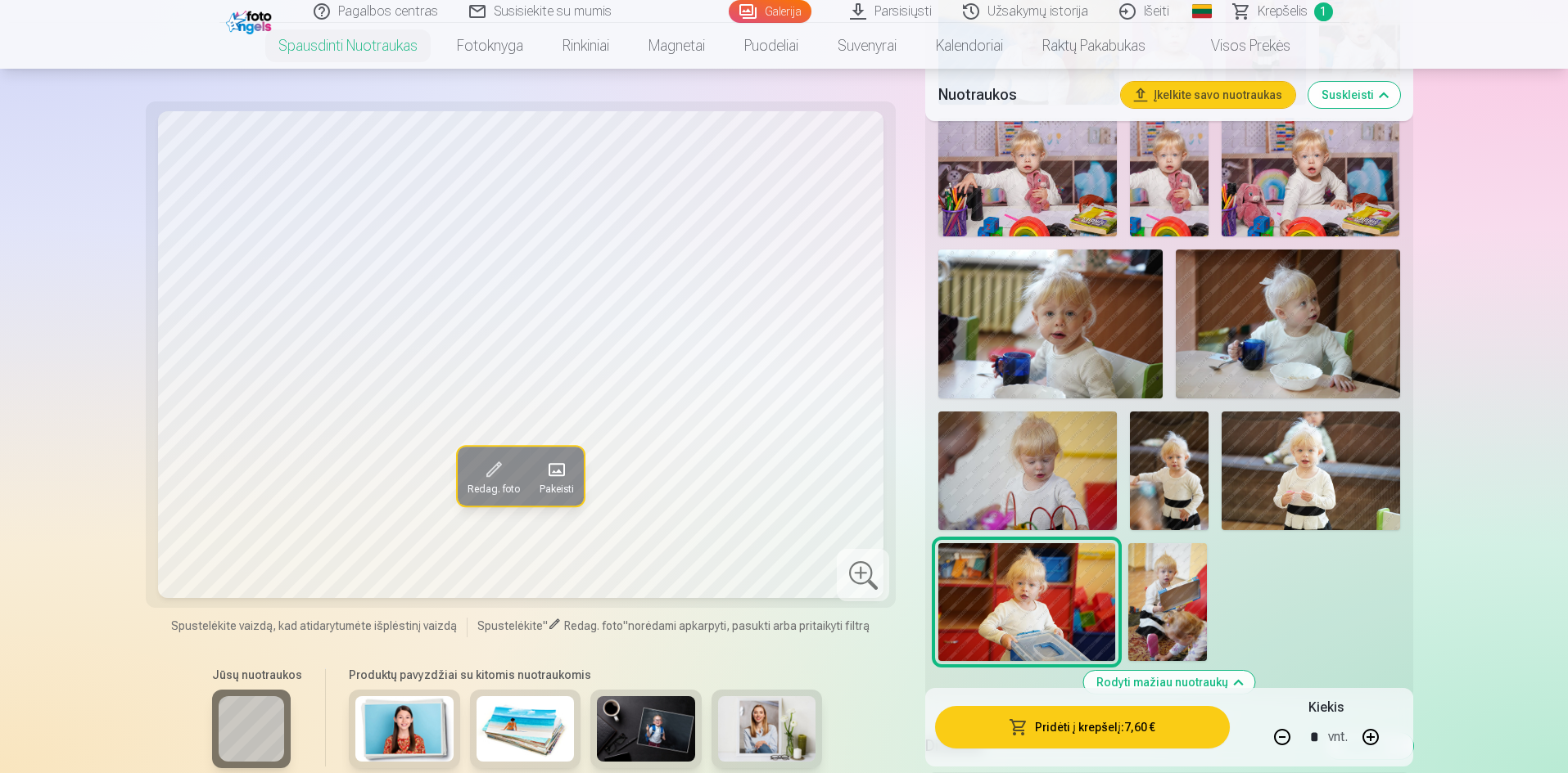
click at [1168, 586] on img at bounding box center [1167, 602] width 78 height 118
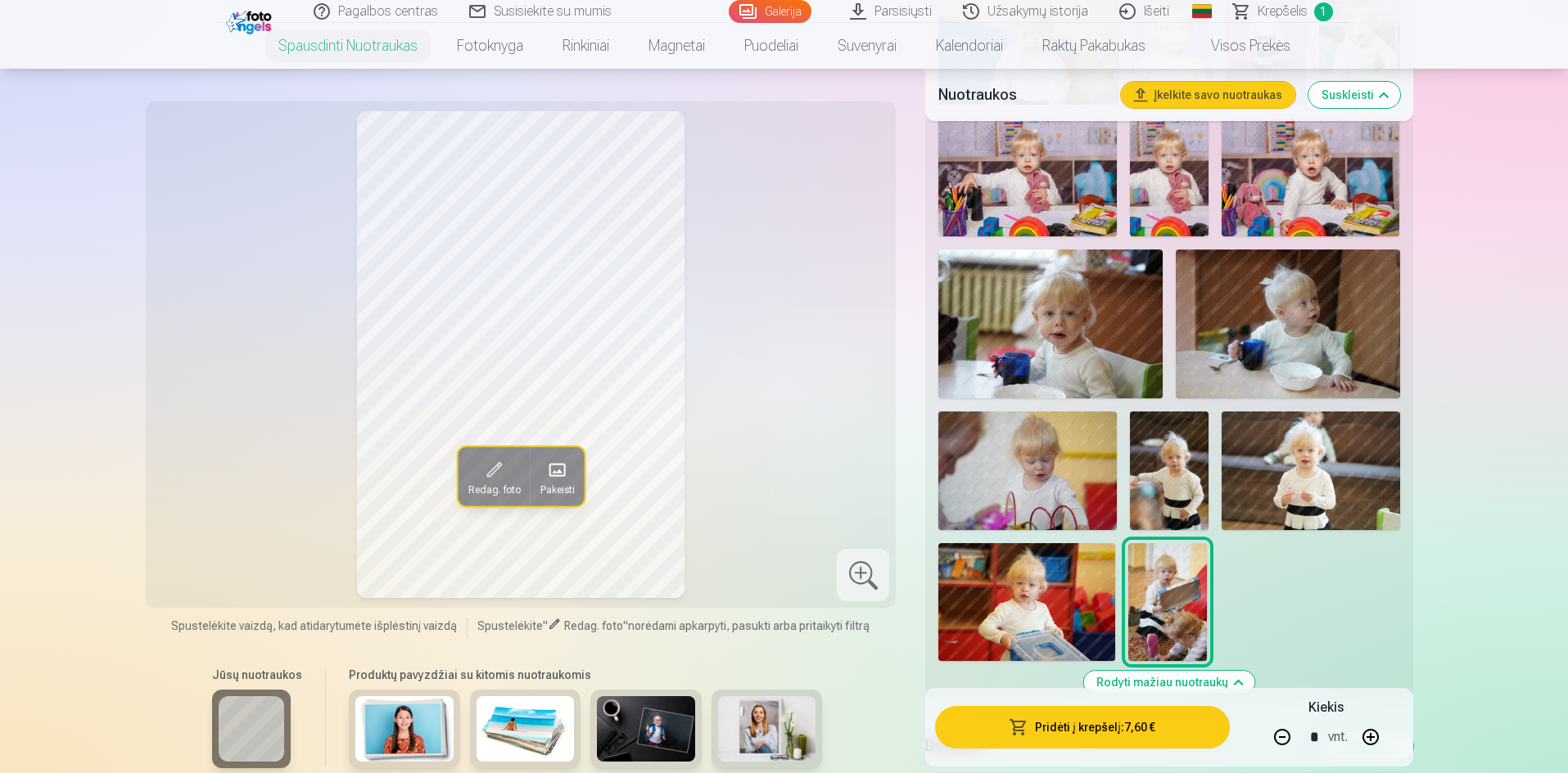
click at [1083, 361] on img at bounding box center [1051, 324] width 224 height 149
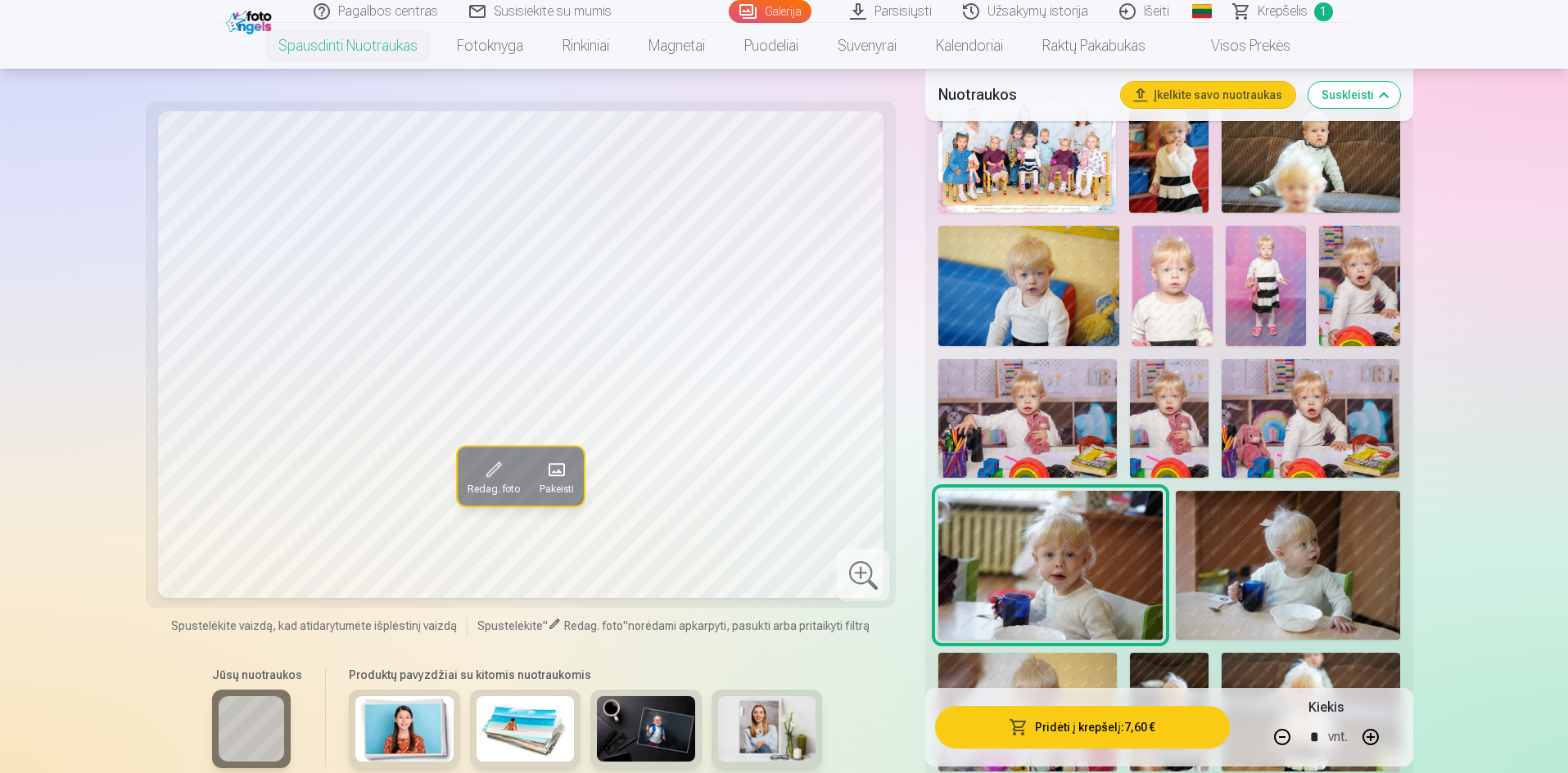
scroll to position [573, 0]
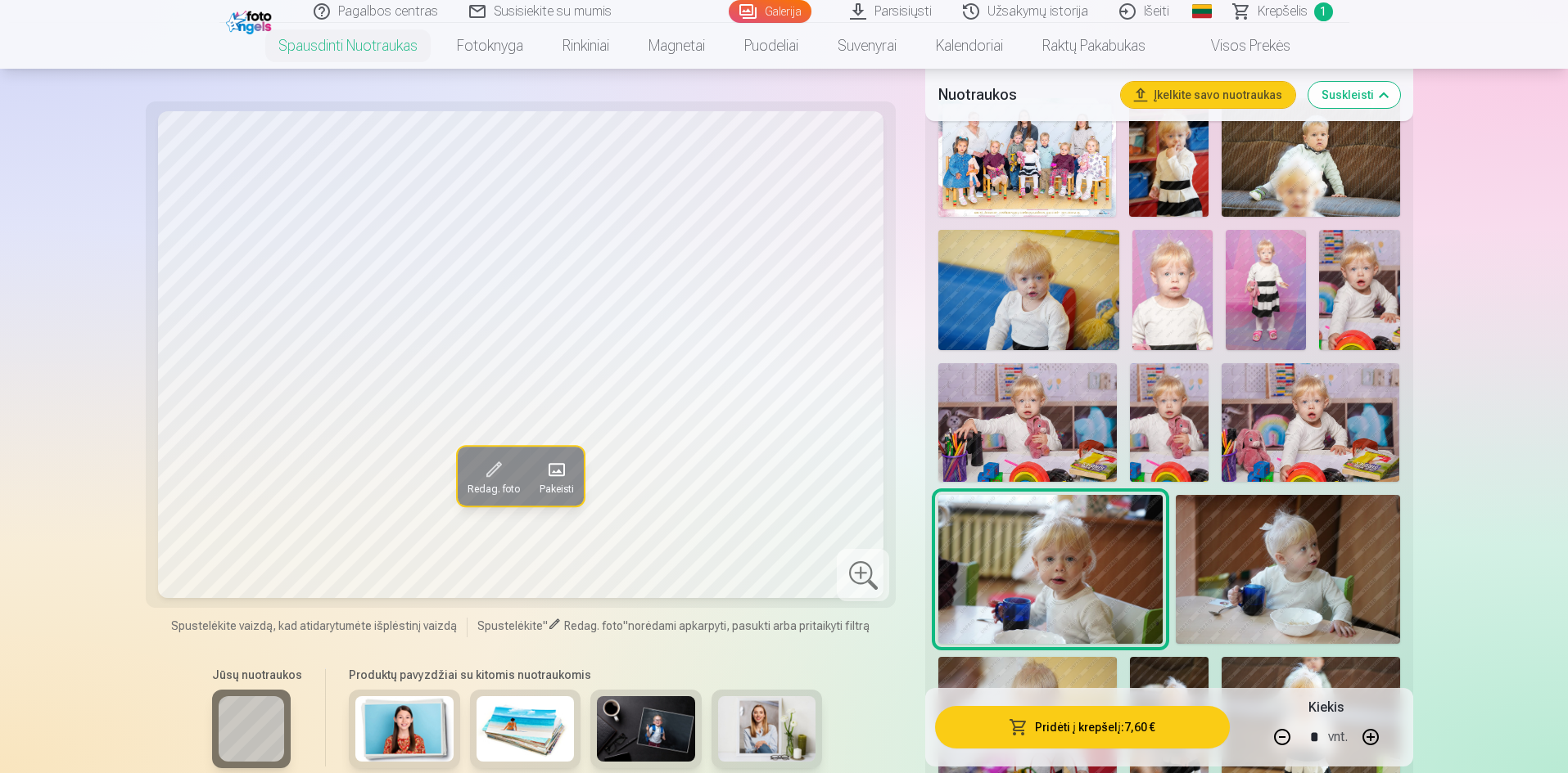
click at [1031, 425] on img at bounding box center [1028, 422] width 178 height 119
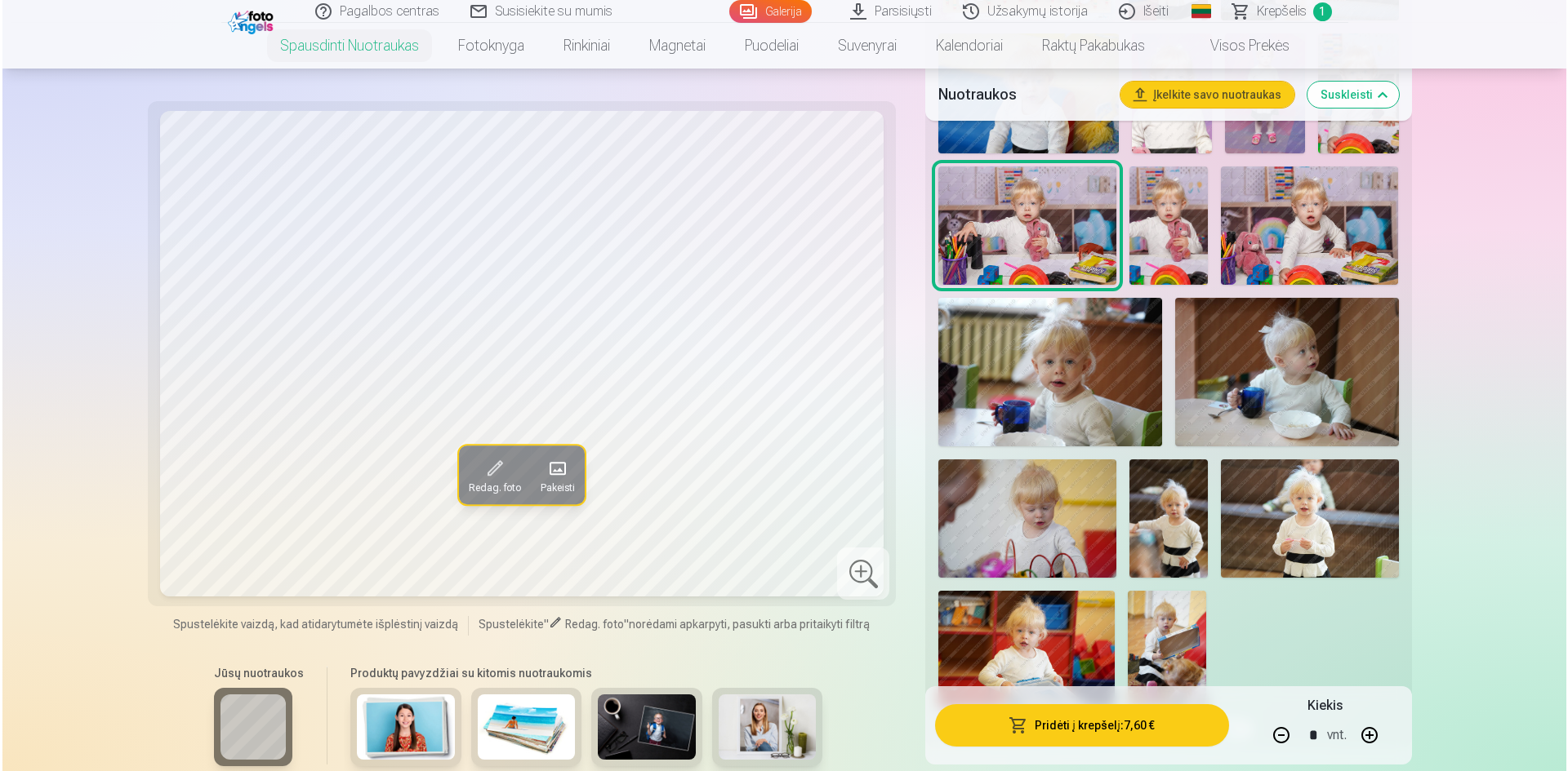
scroll to position [816, 0]
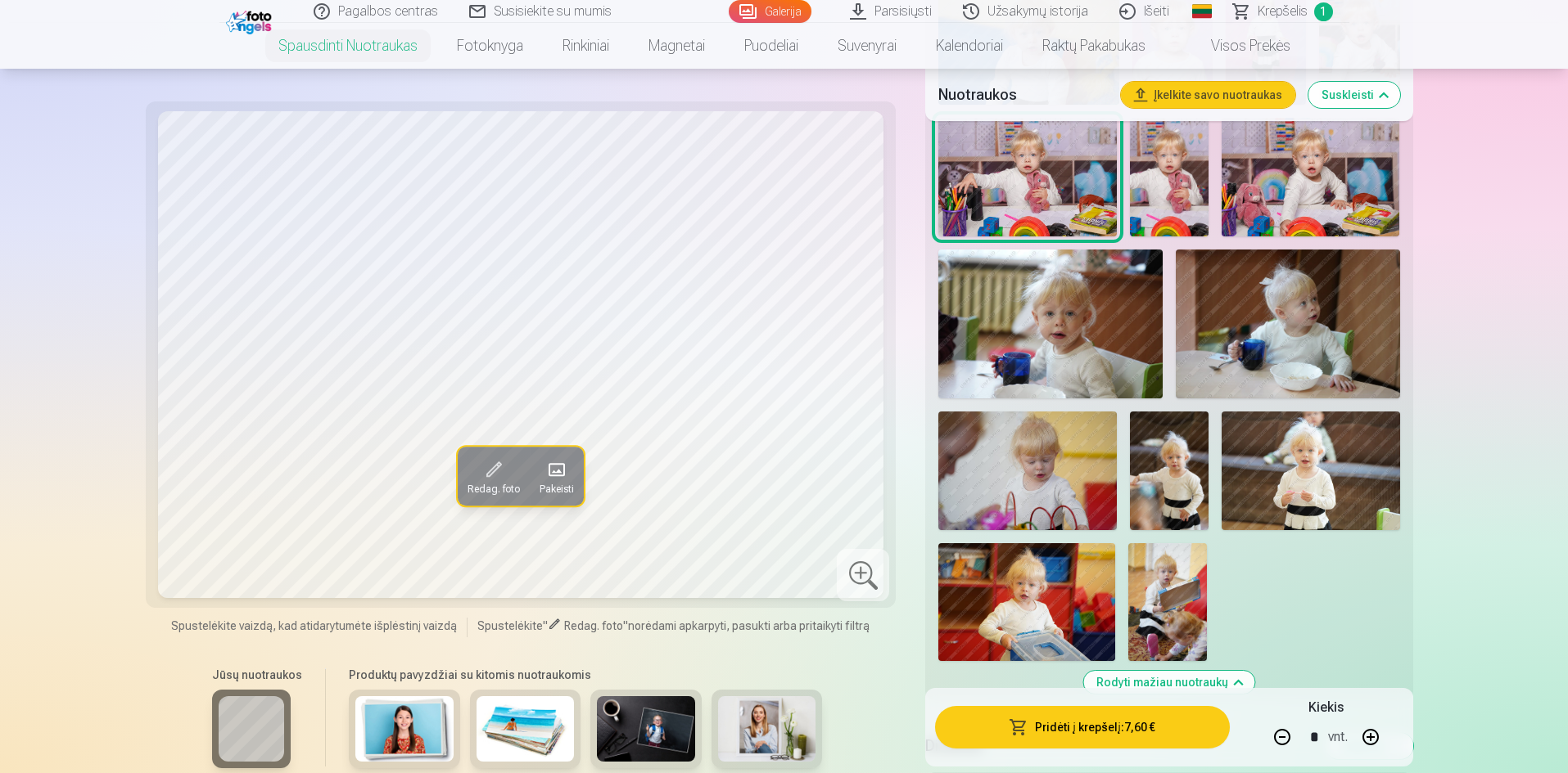
click at [1111, 730] on button "Pridėti į krepšelį : 7,60 €" at bounding box center [1082, 728] width 294 height 43
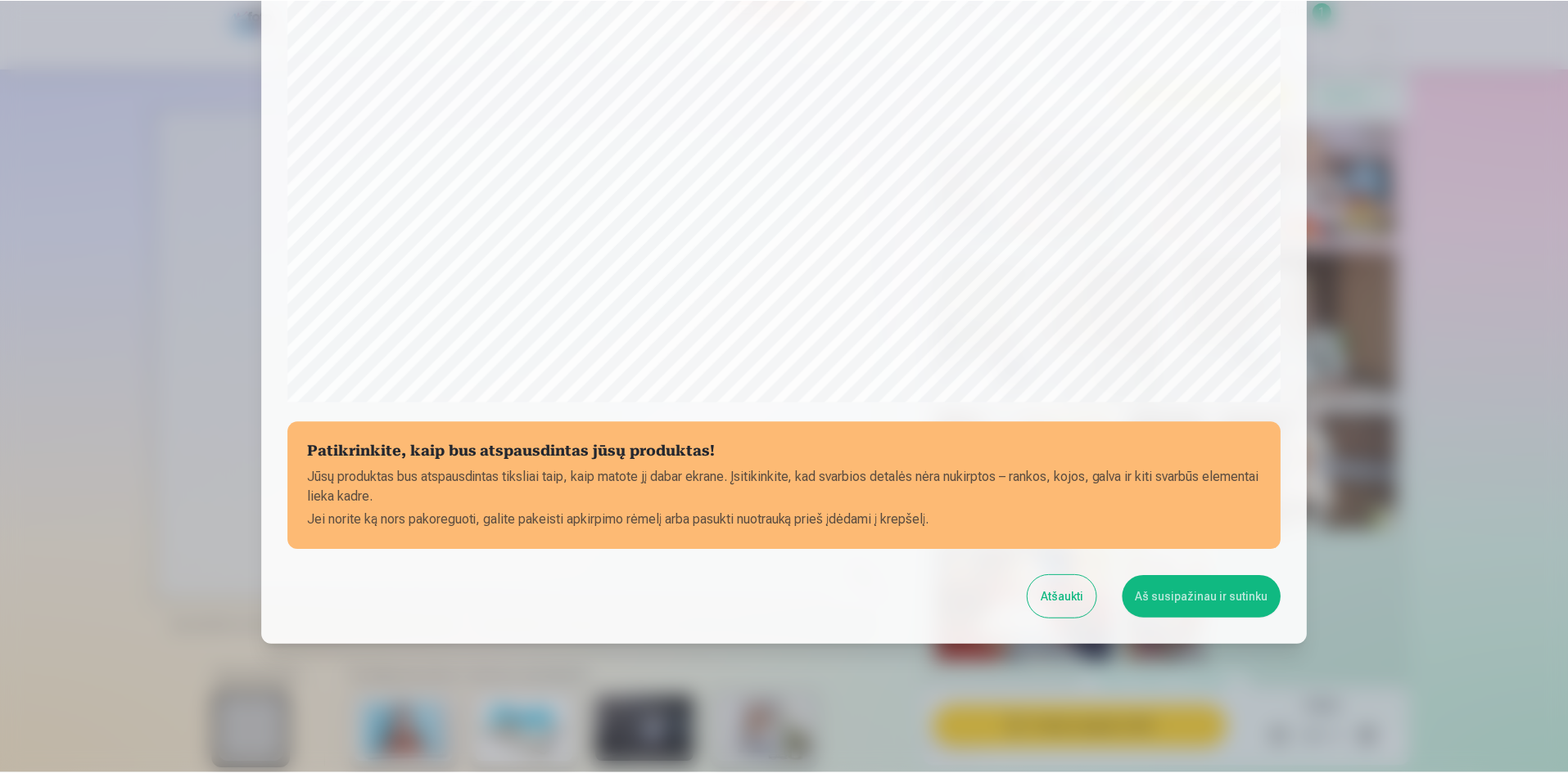
scroll to position [405, 0]
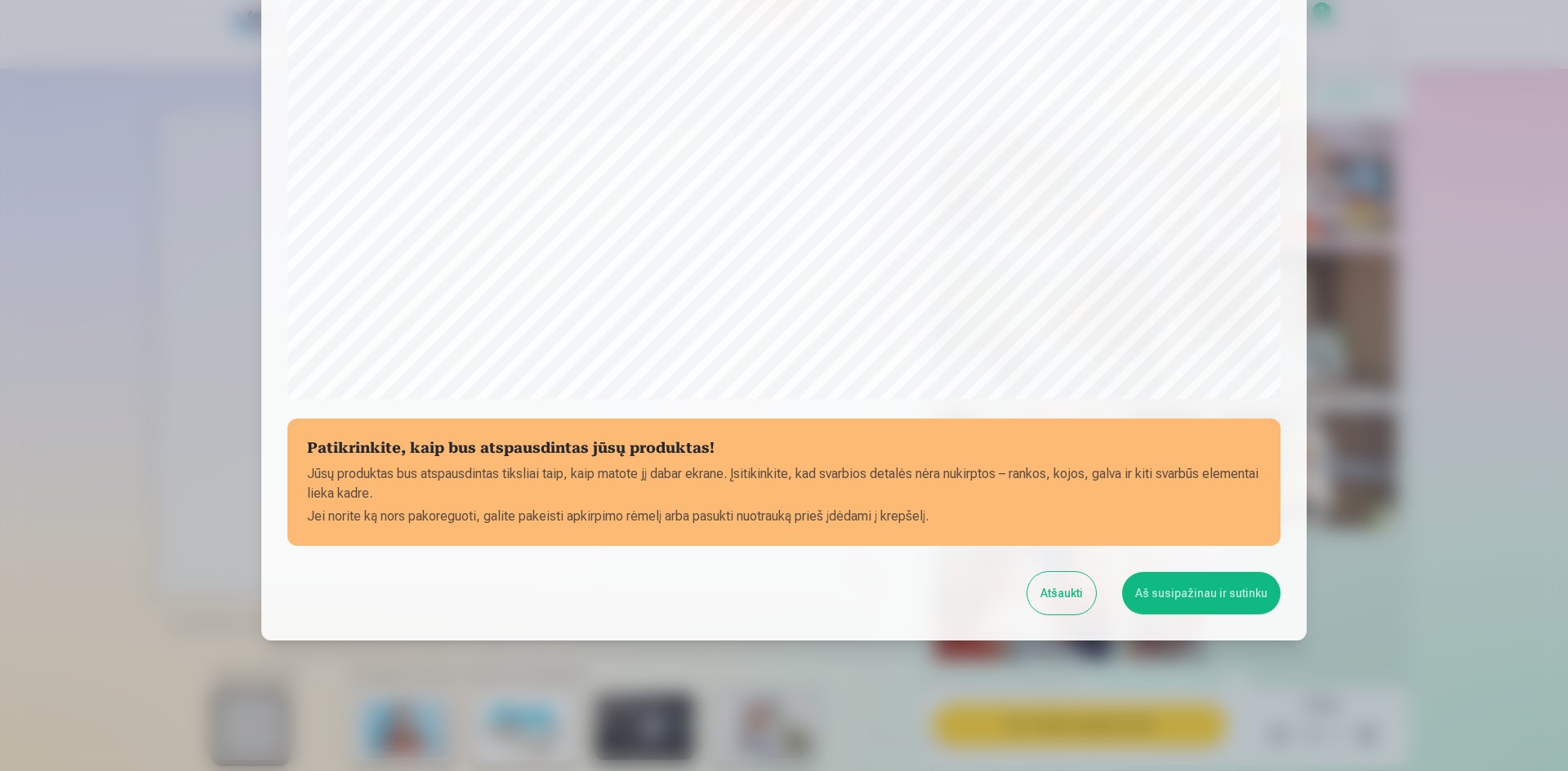
click at [1155, 598] on button "Aš susipažinau ir sutinku" at bounding box center [1202, 594] width 158 height 42
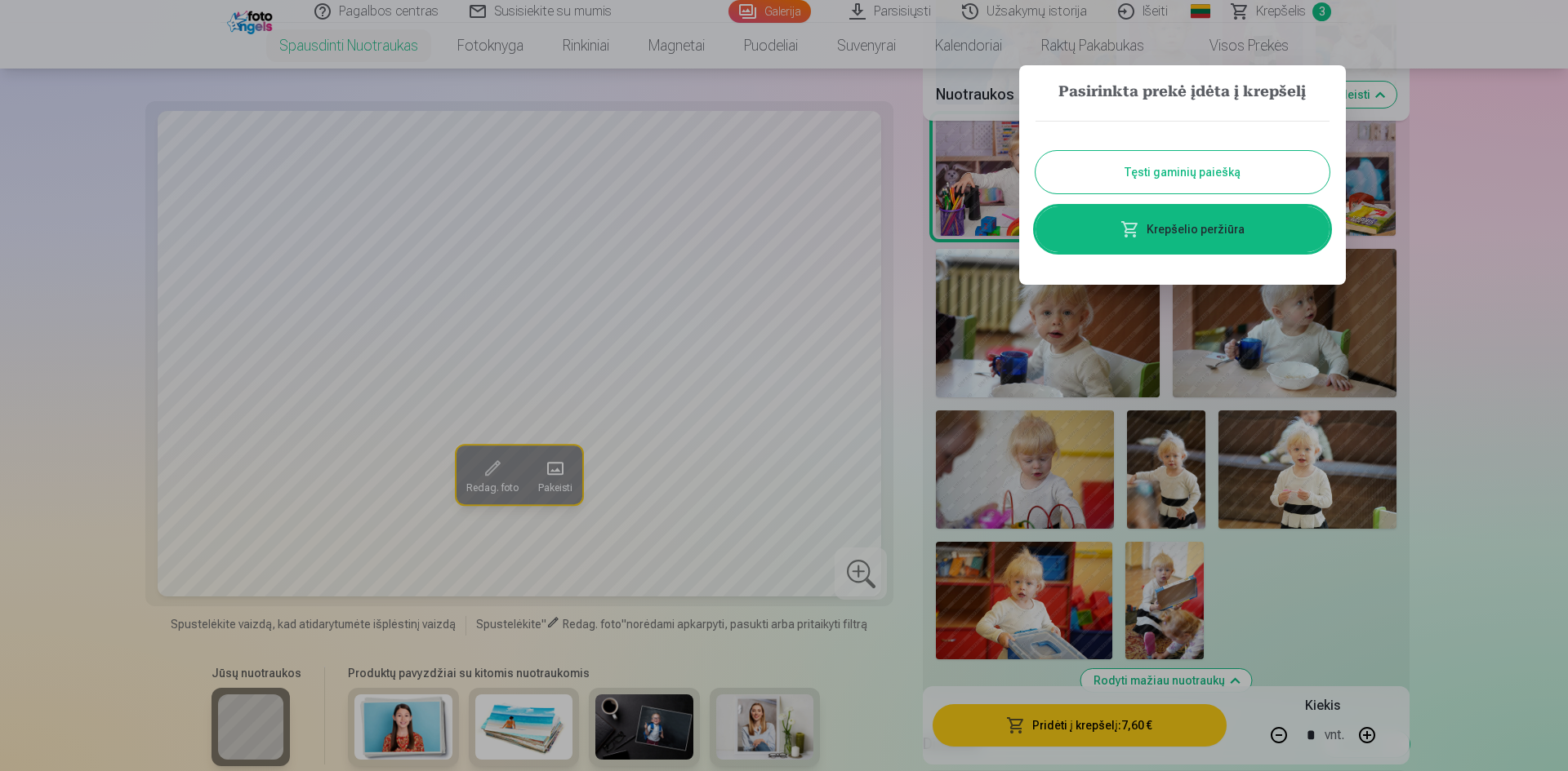
click at [1216, 179] on button "Tęsti gaminių paiešką" at bounding box center [1182, 173] width 294 height 42
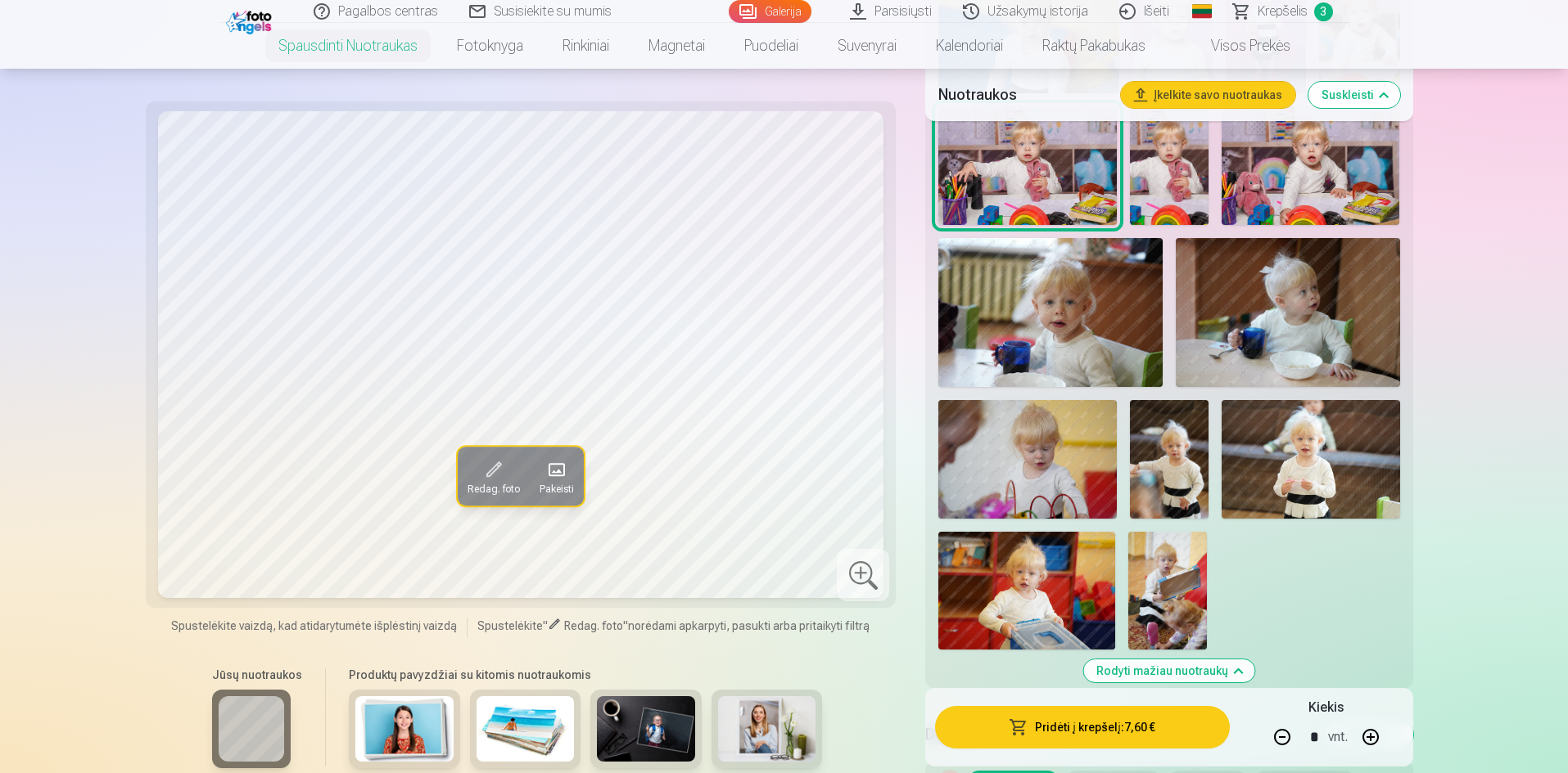
scroll to position [818, 0]
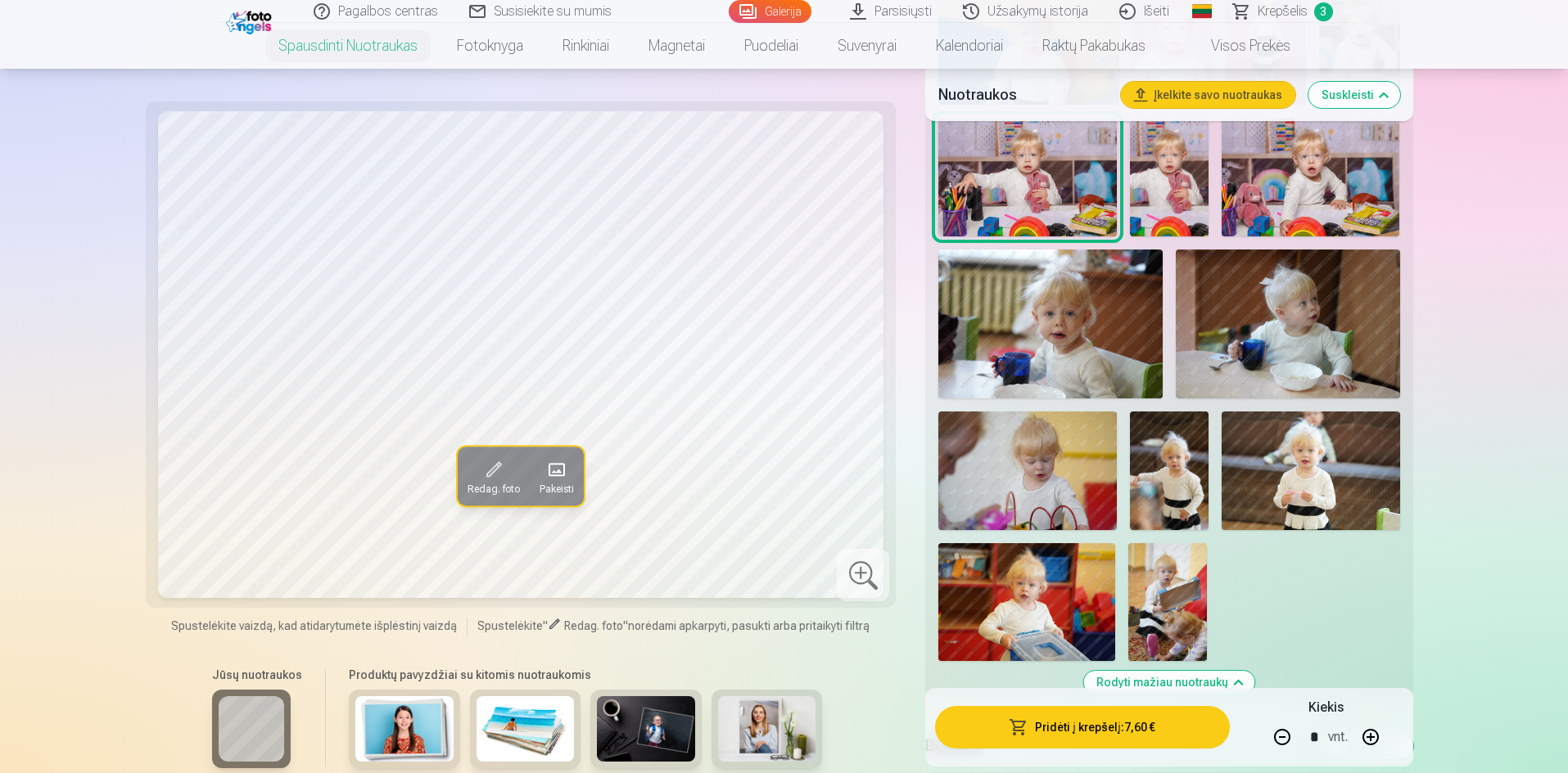
click at [1303, 8] on span "Krepšelis" at bounding box center [1283, 12] width 50 height 19
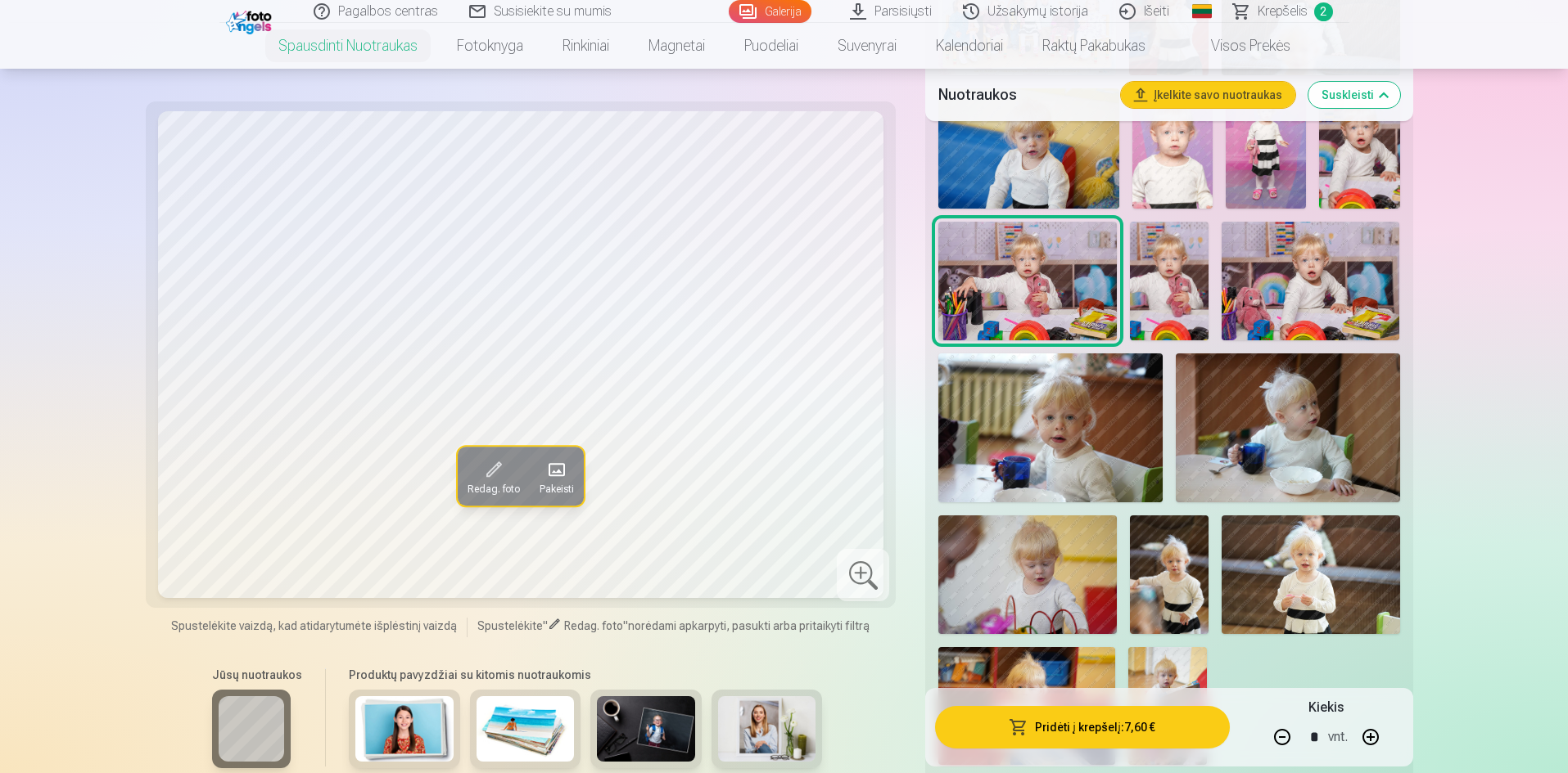
scroll to position [736, 0]
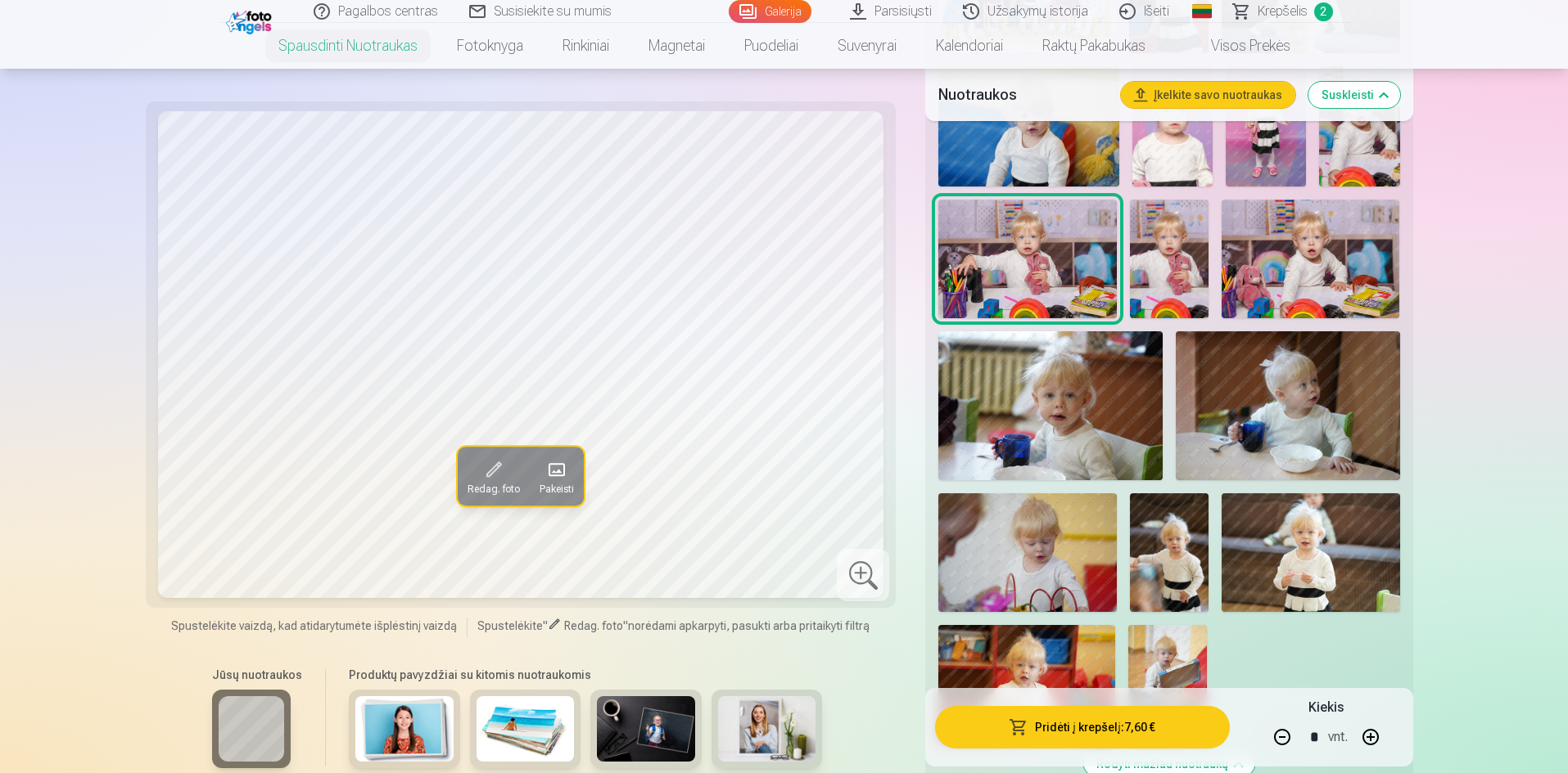
click at [1069, 440] on img at bounding box center [1051, 406] width 224 height 149
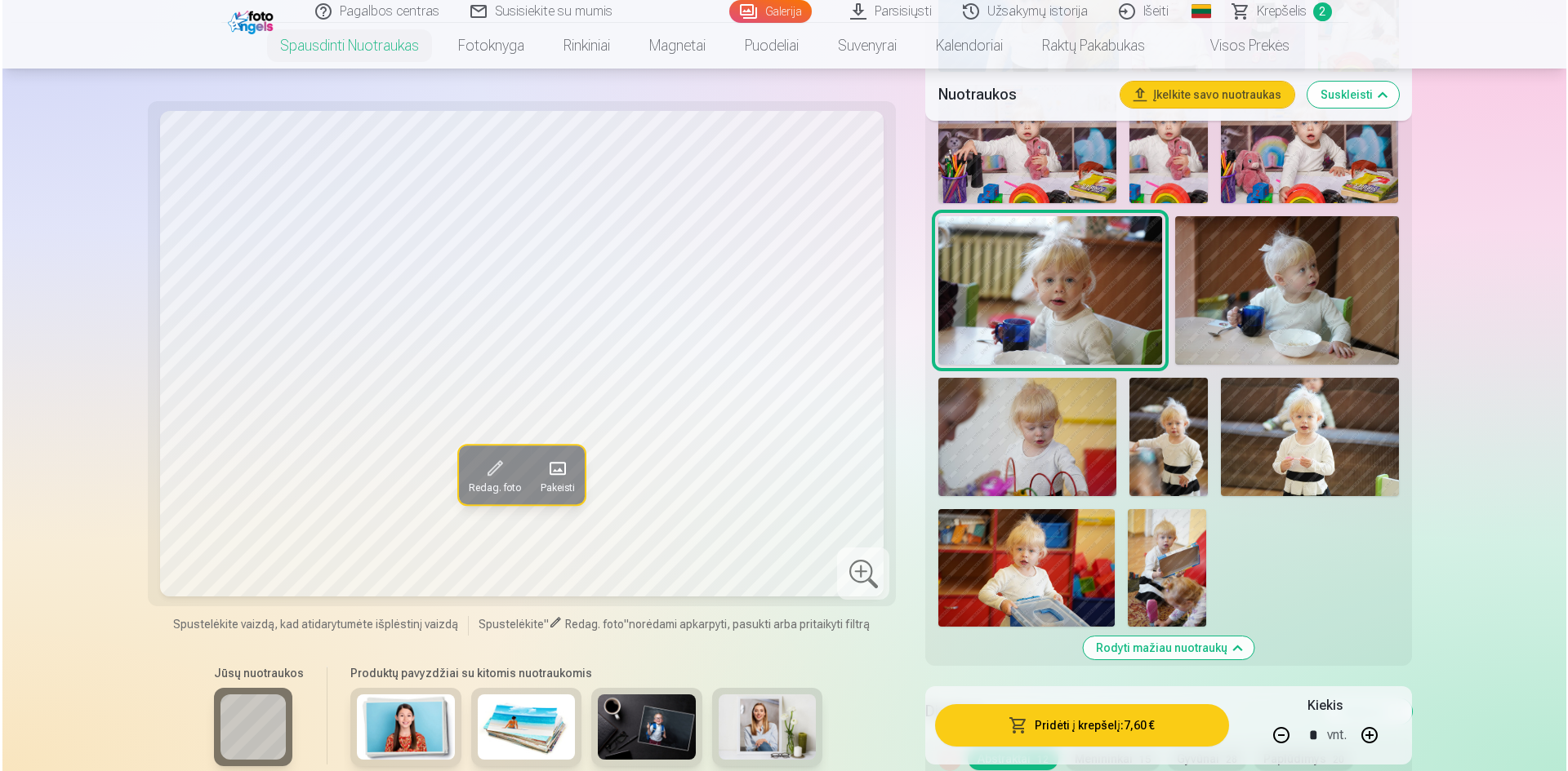
scroll to position [898, 0]
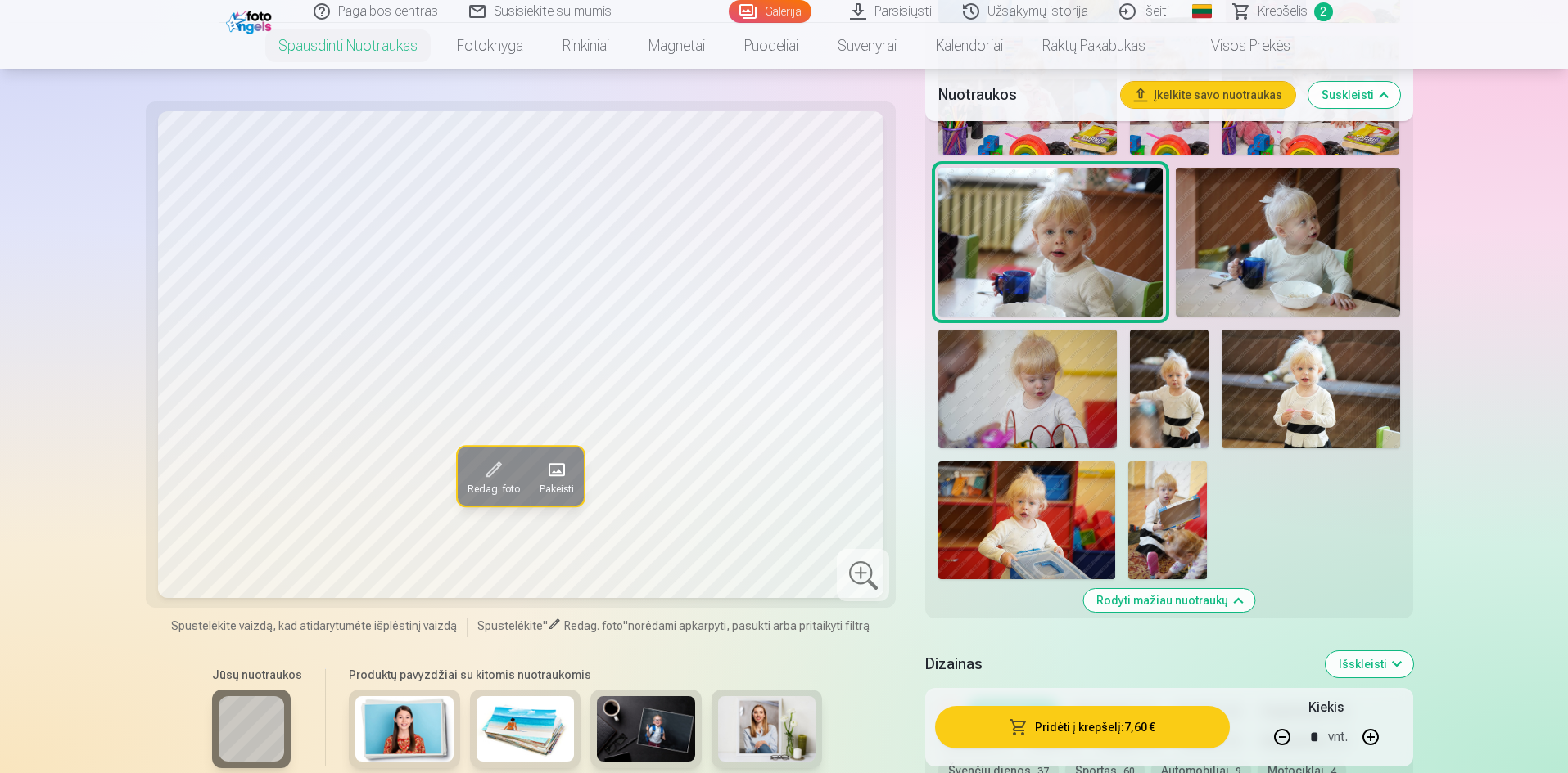
click at [1280, 730] on button "button" at bounding box center [1282, 737] width 40 height 40
type input "*"
click at [1147, 735] on button "Pridėti į krepšelį : 3,80 €" at bounding box center [1082, 728] width 294 height 43
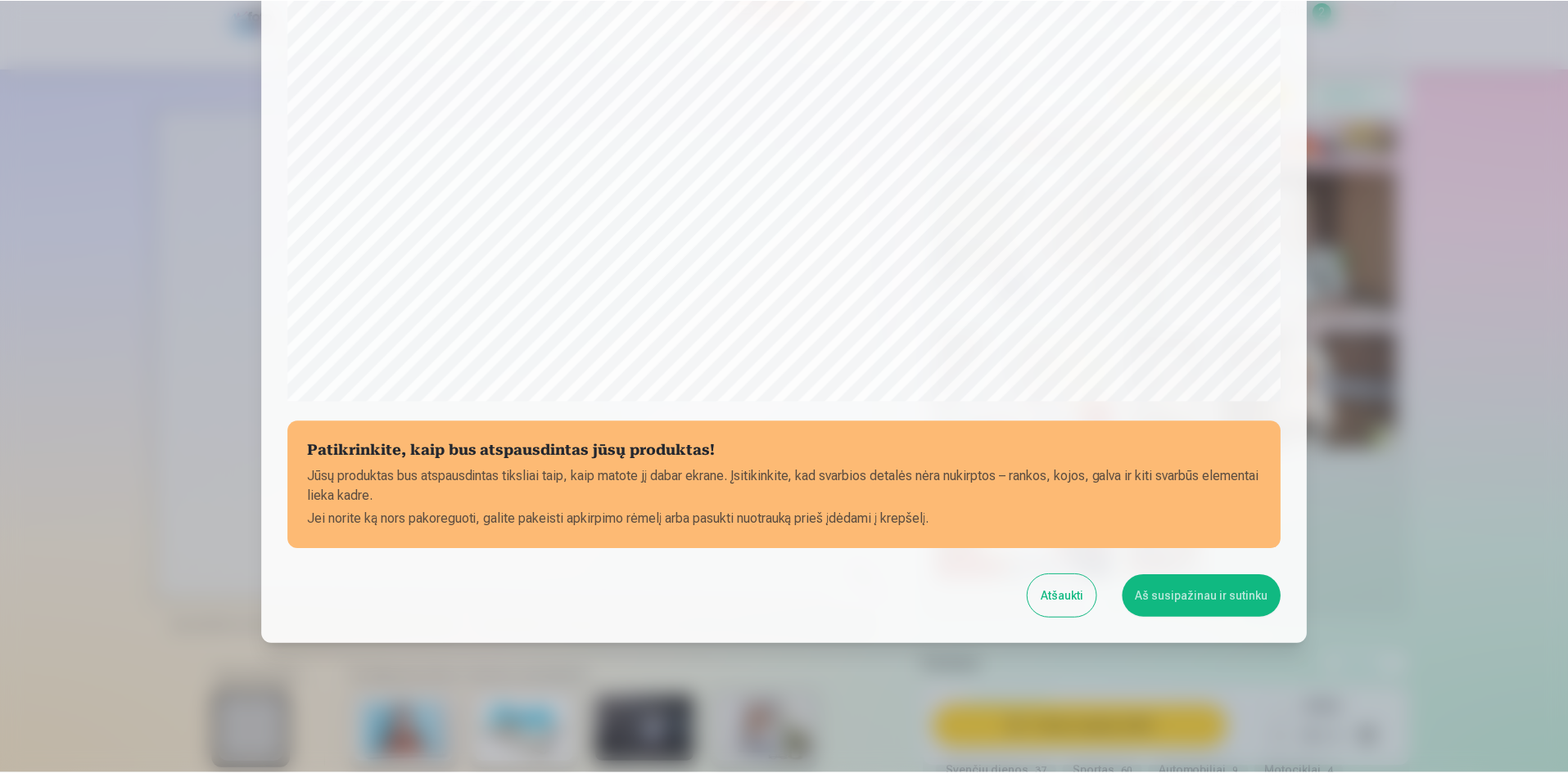
scroll to position [405, 0]
click at [1180, 603] on button "Aš susipažinau ir sutinku" at bounding box center [1205, 595] width 159 height 43
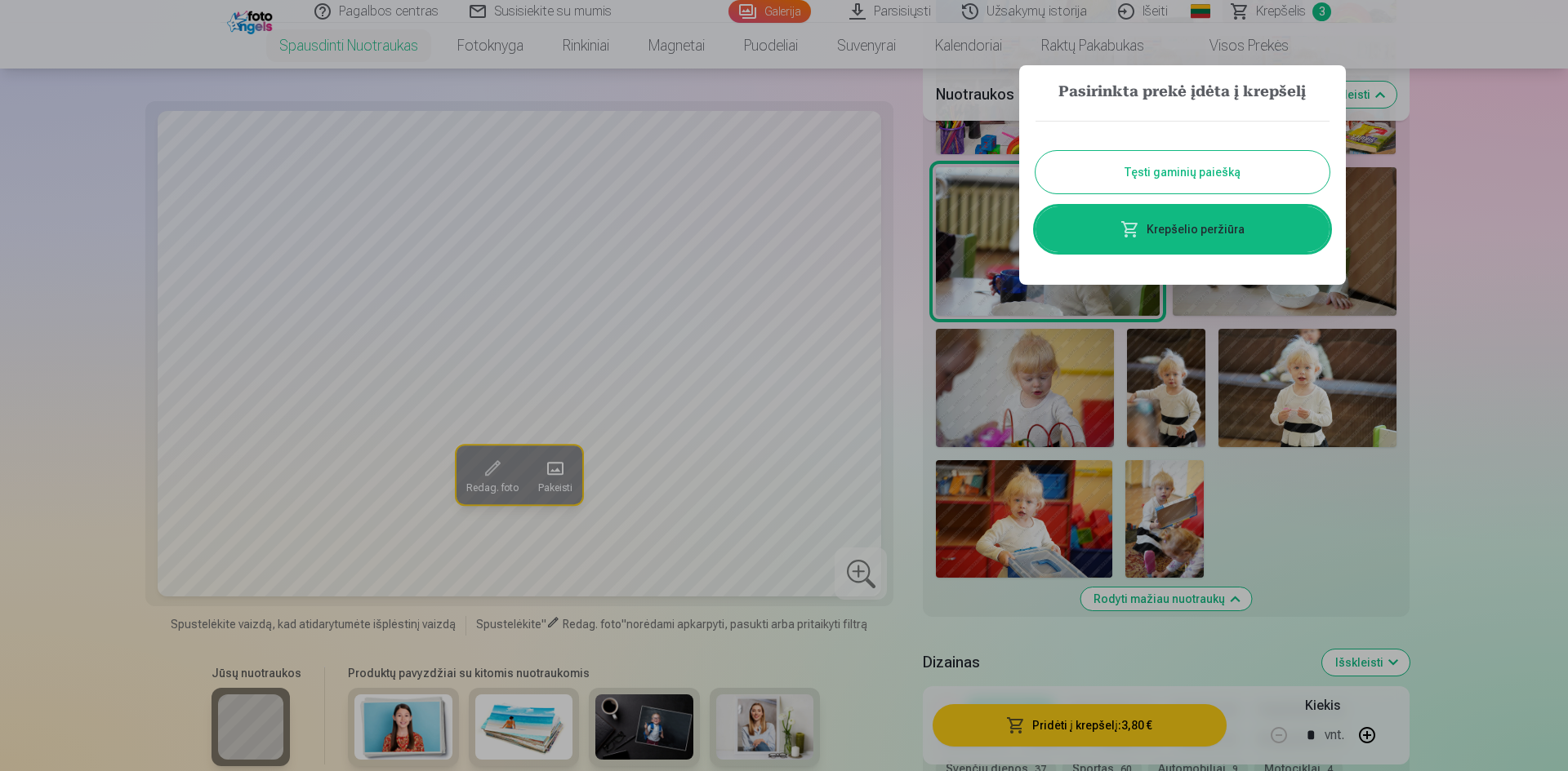
click at [1228, 178] on button "Tęsti gaminių paiešką" at bounding box center [1182, 173] width 294 height 42
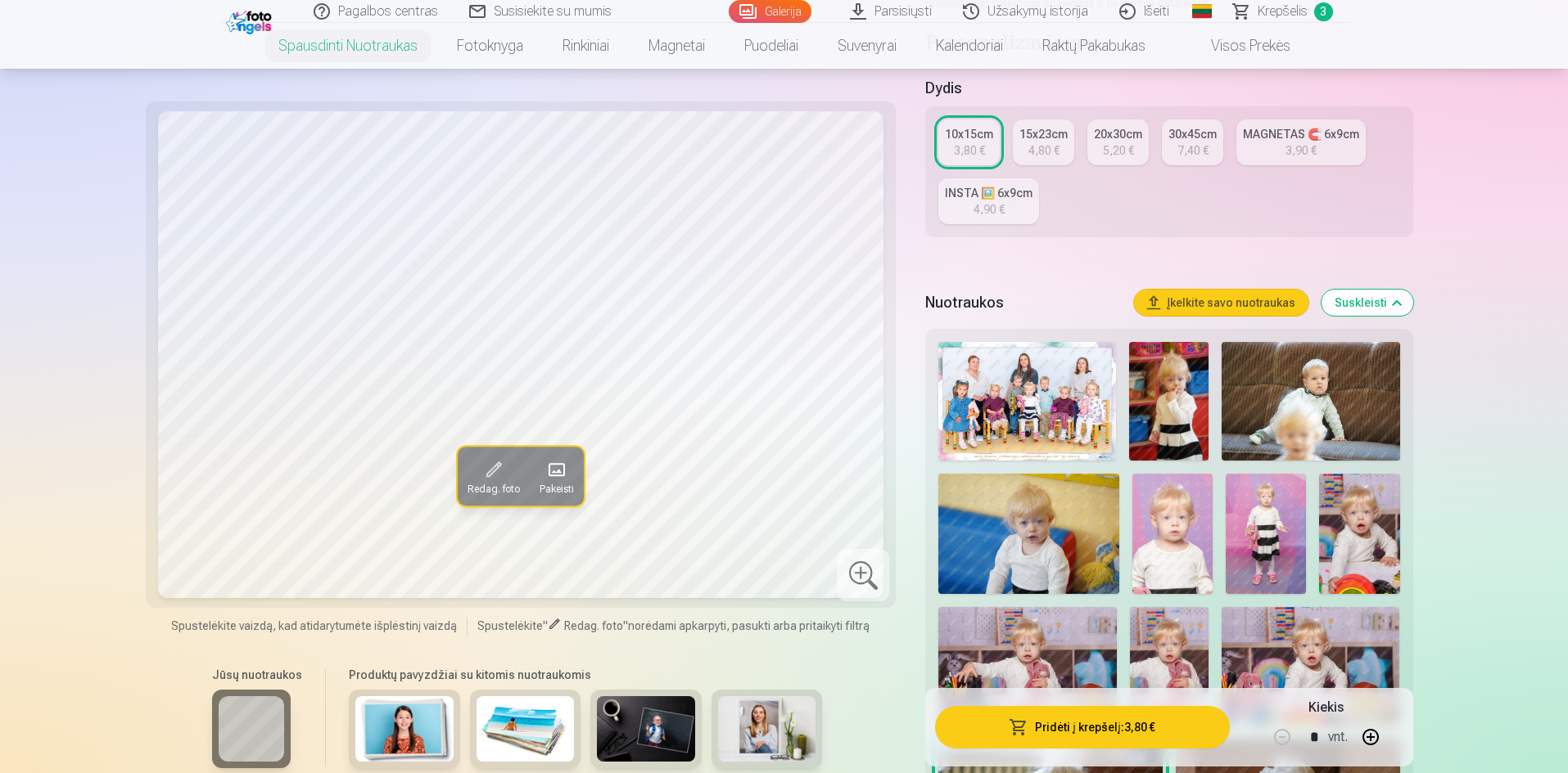
scroll to position [328, 0]
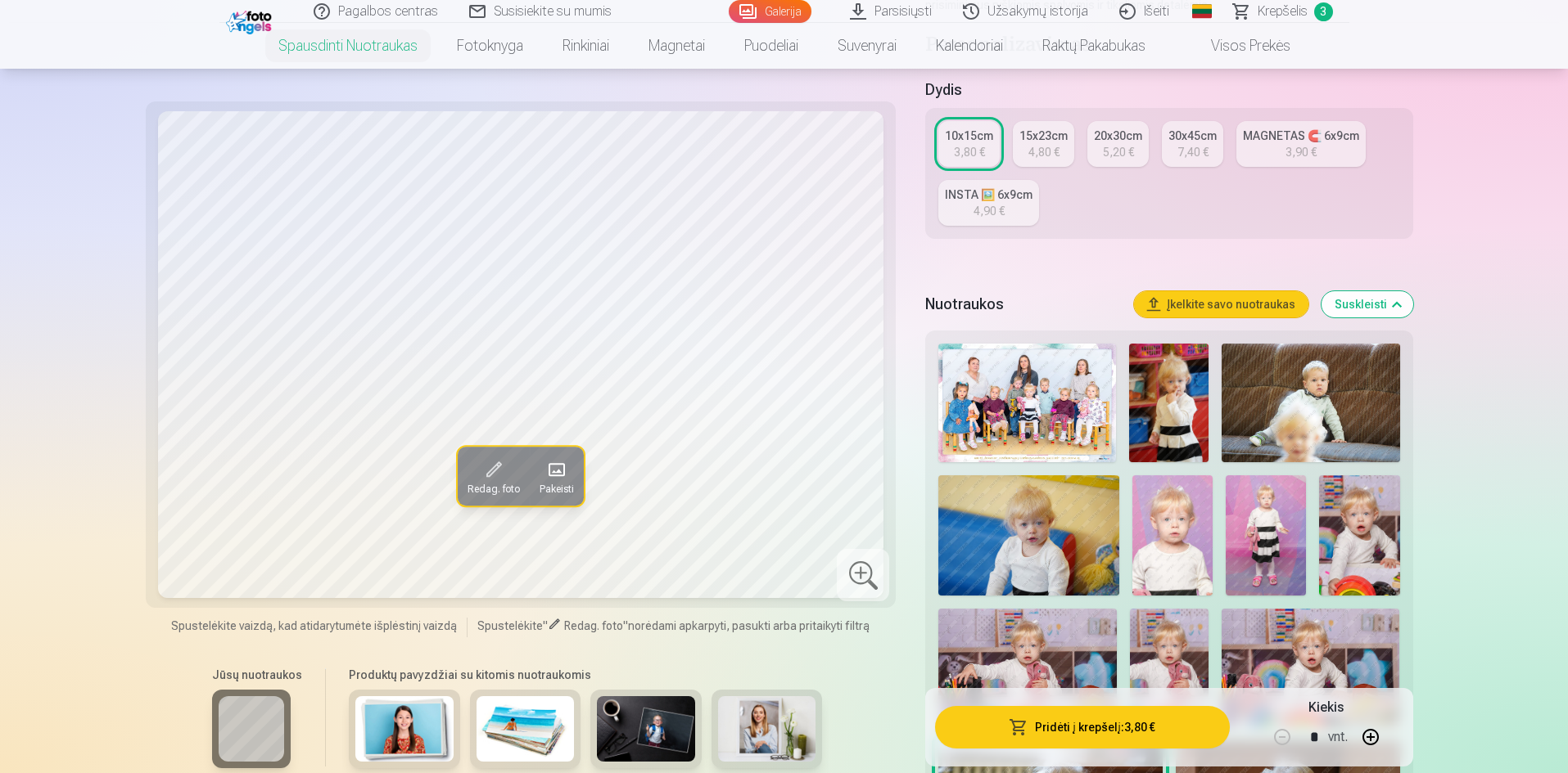
click at [1300, 17] on span "Krepšelis" at bounding box center [1283, 12] width 50 height 19
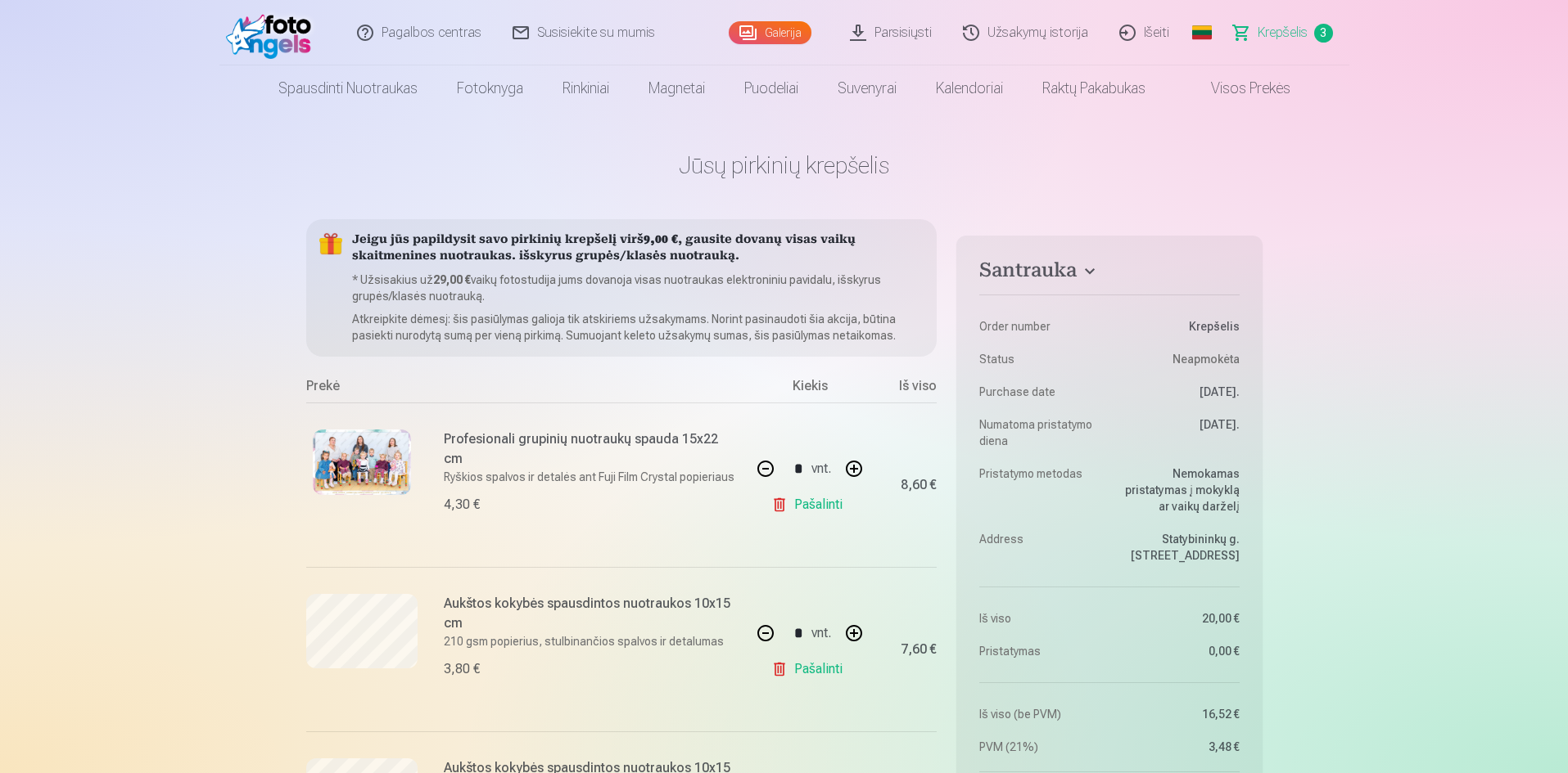
click at [392, 468] on img at bounding box center [363, 463] width 99 height 66
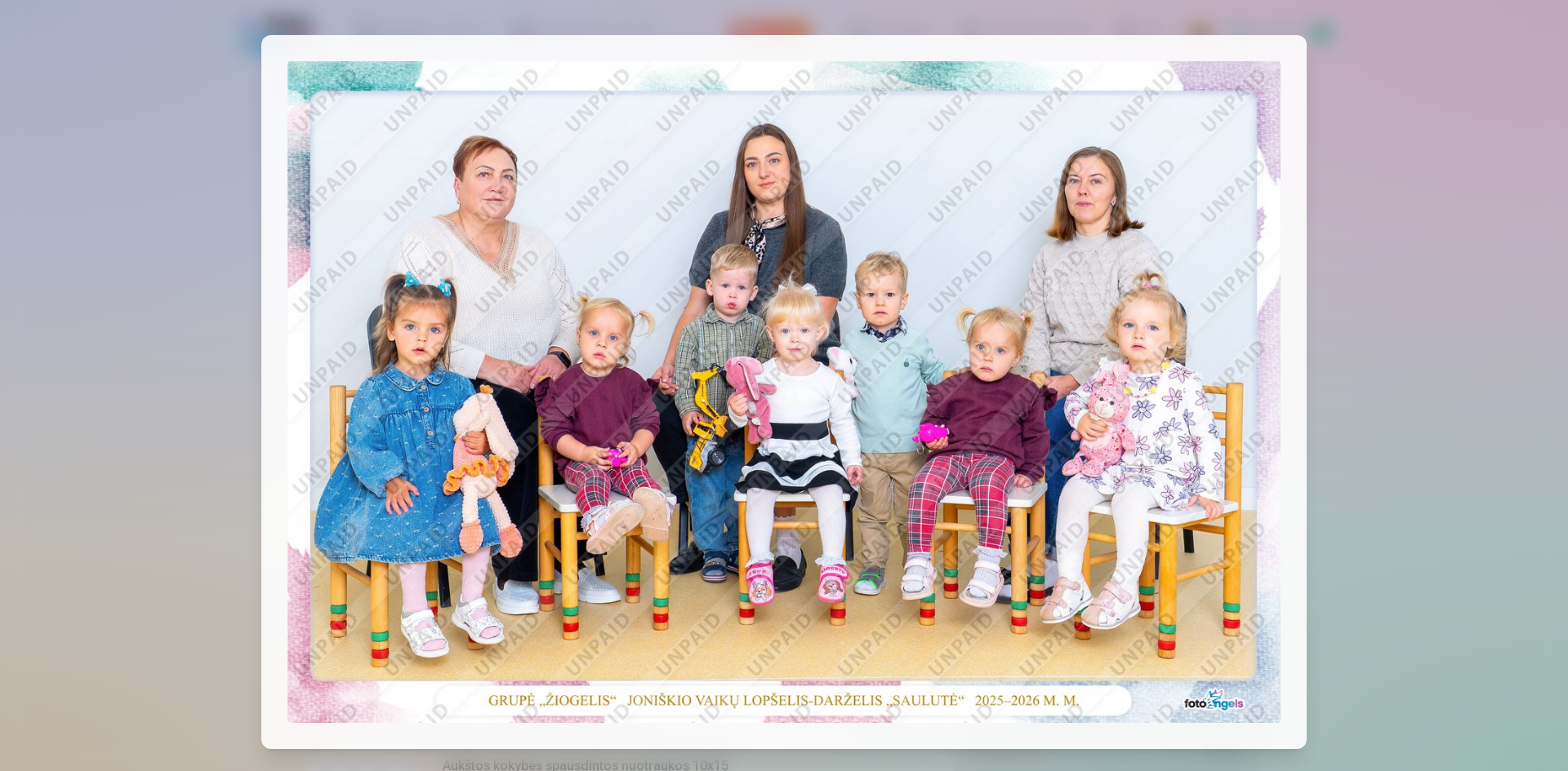
click at [1470, 465] on div at bounding box center [784, 386] width 1568 height 771
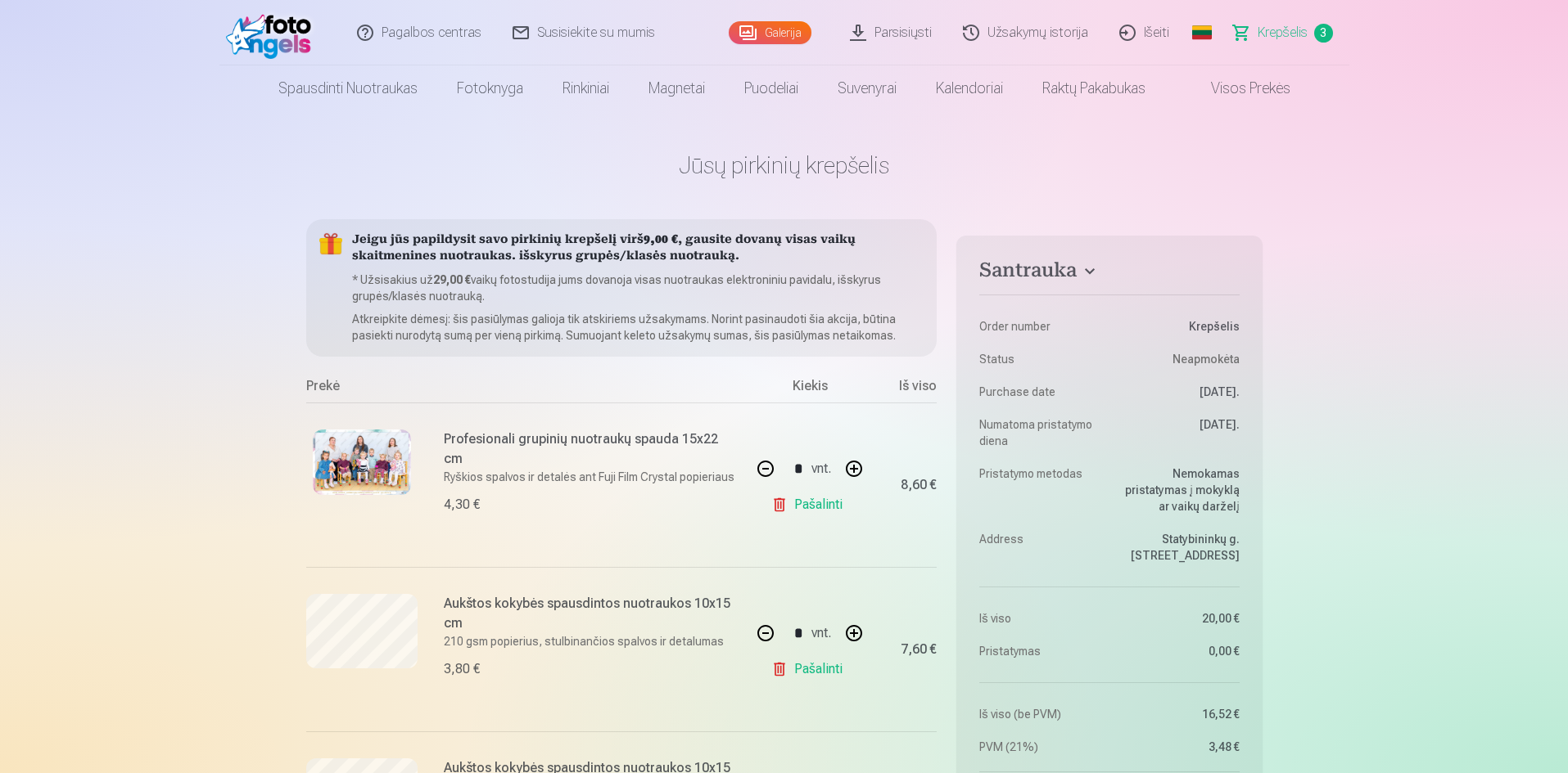
click at [754, 161] on h1 "Jūsų pirkinių krepšelis" at bounding box center [784, 165] width 956 height 29
click at [1016, 34] on link "Užsakymų istorija" at bounding box center [1027, 33] width 157 height 66
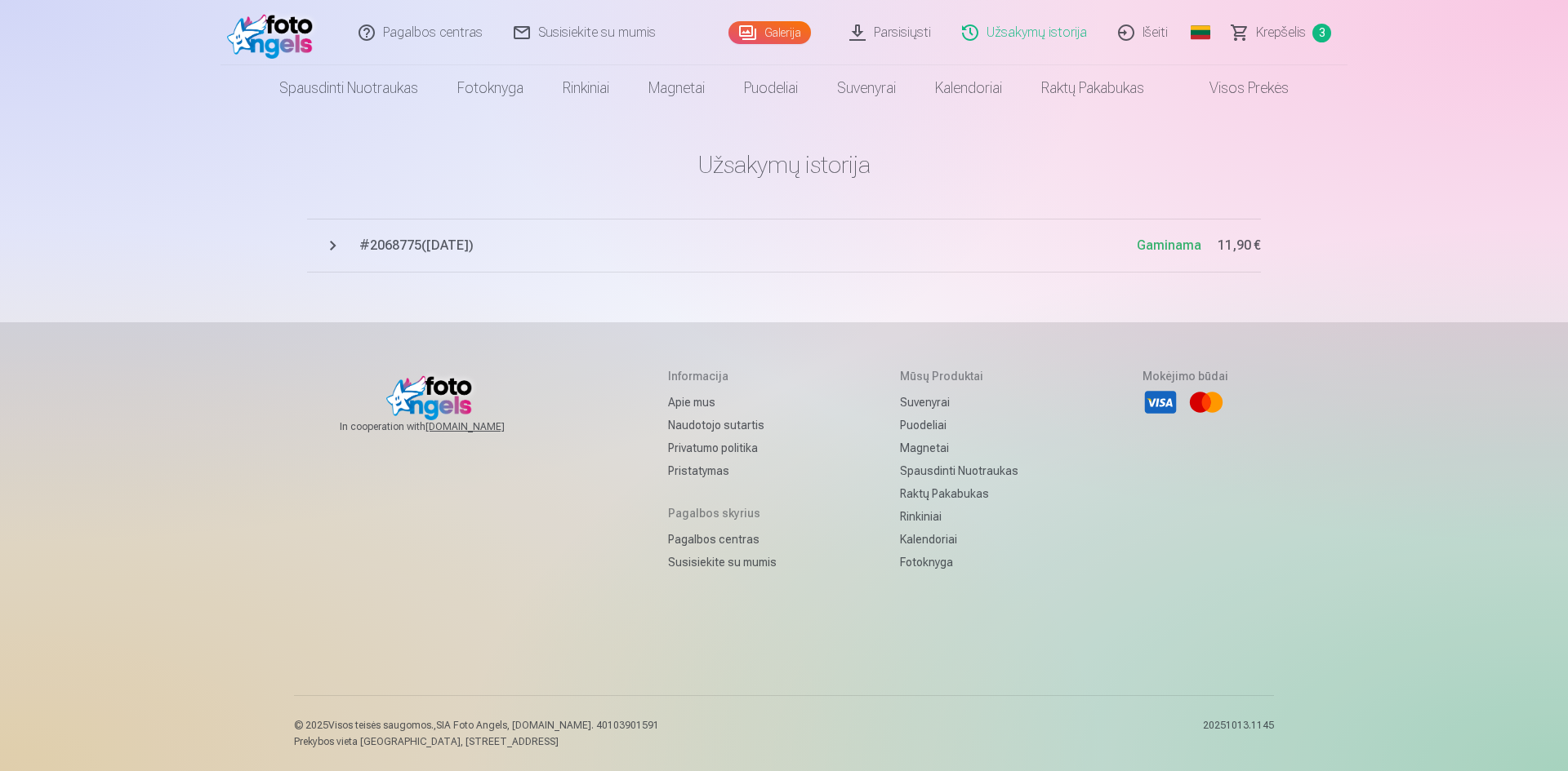
click at [296, 34] on img at bounding box center [273, 33] width 94 height 52
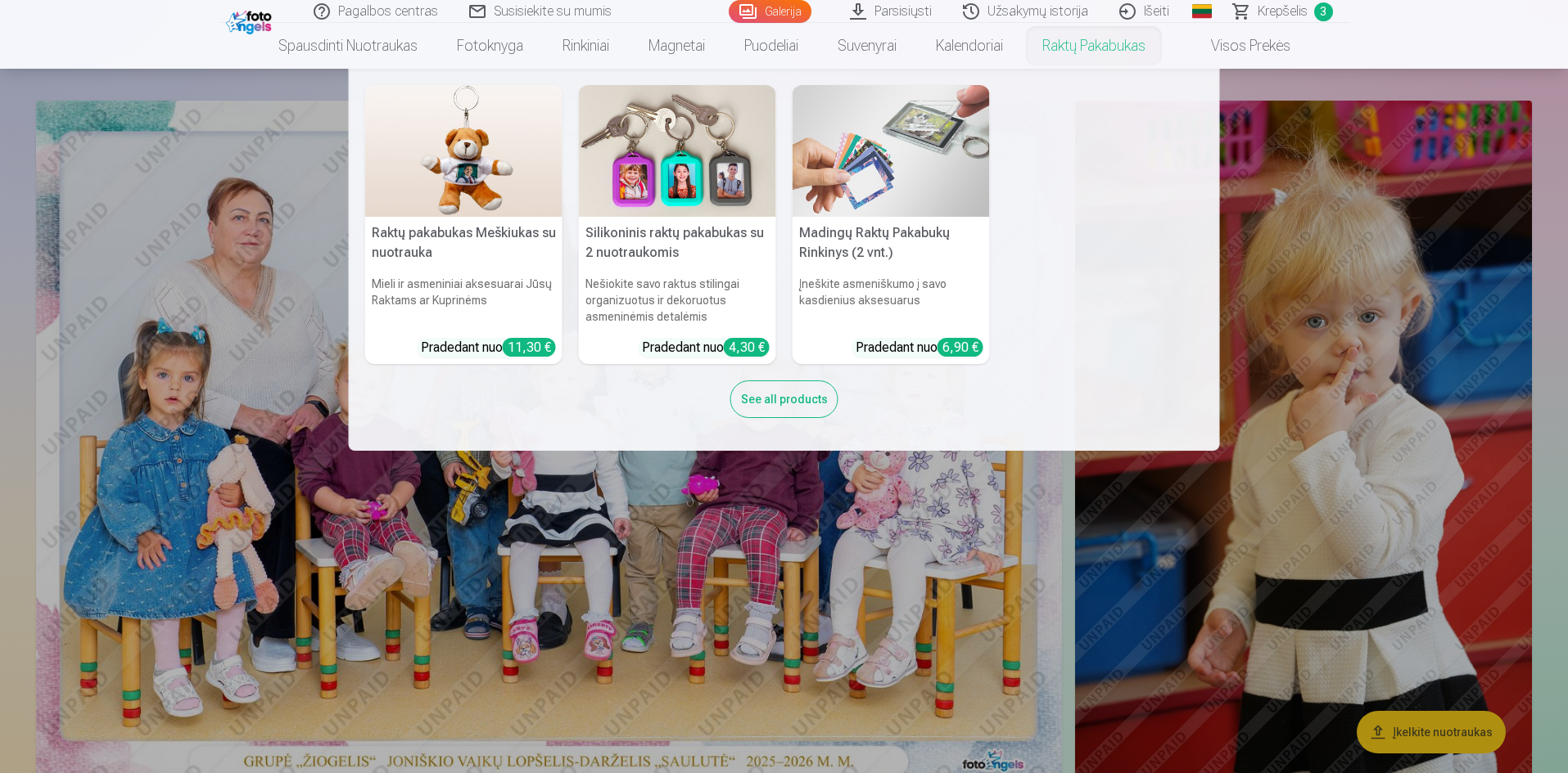
scroll to position [82, 0]
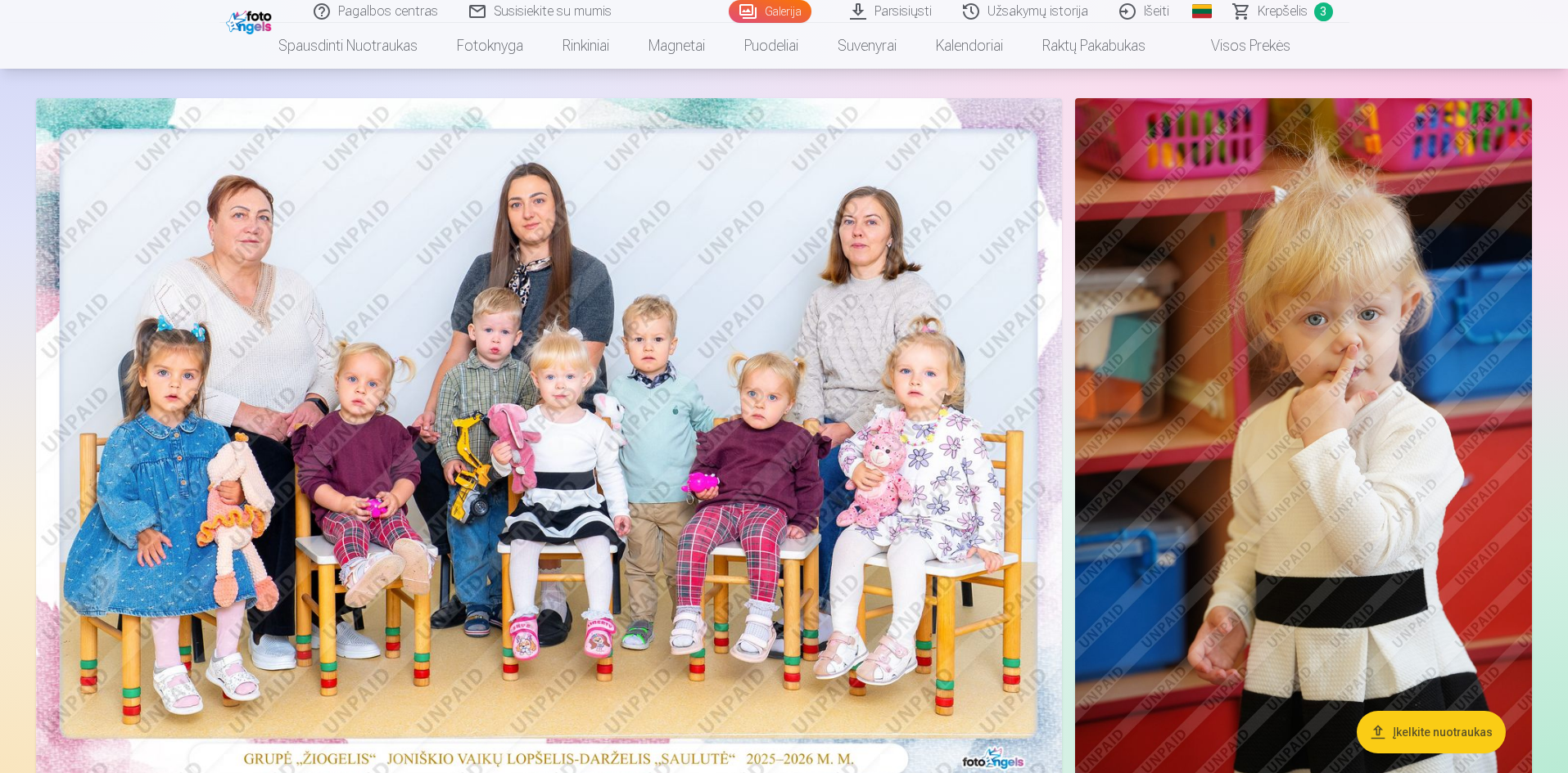
click at [668, 454] on img at bounding box center [548, 441] width 1026 height 684
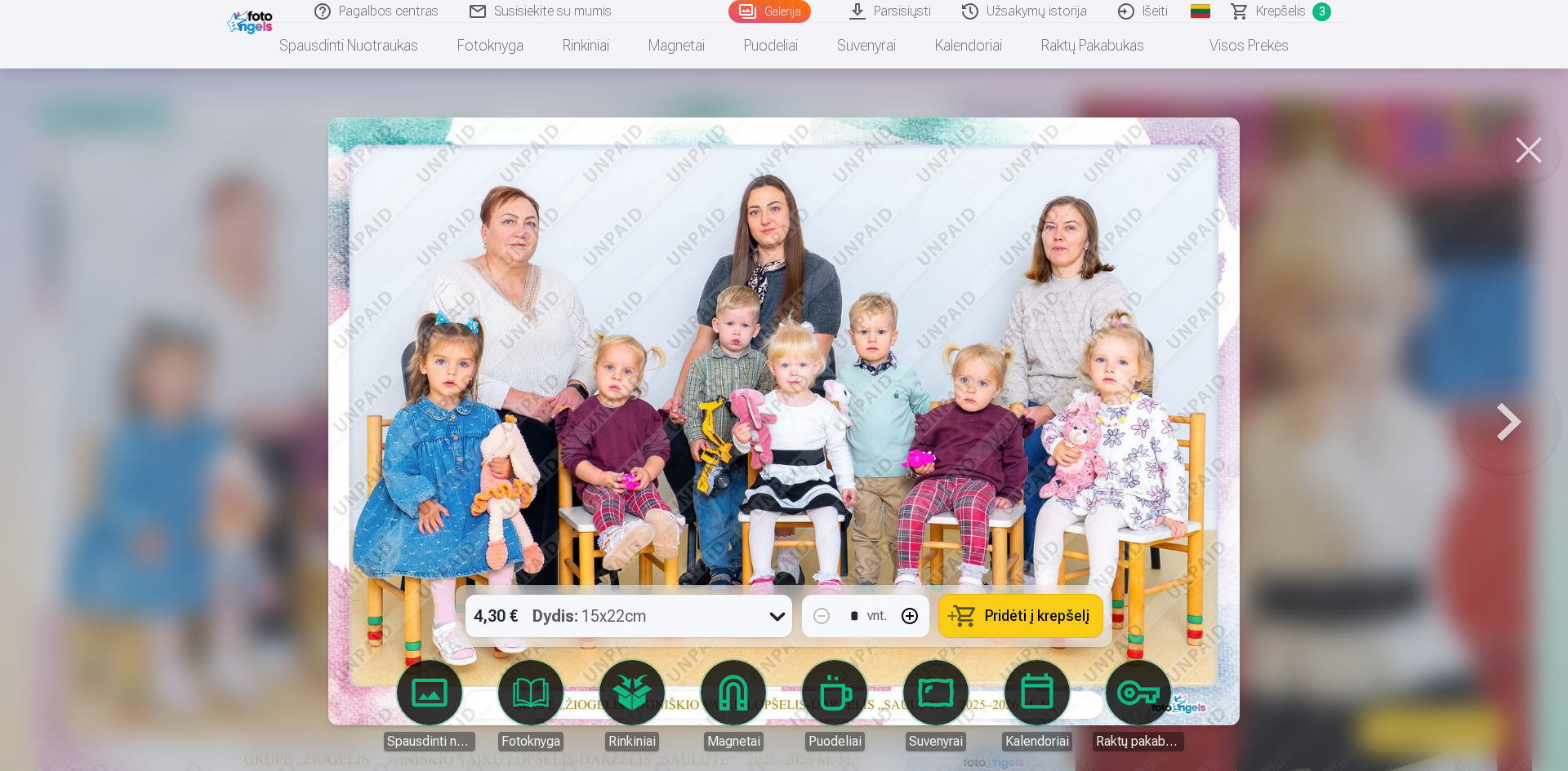
click at [1281, 430] on div at bounding box center [784, 386] width 1568 height 771
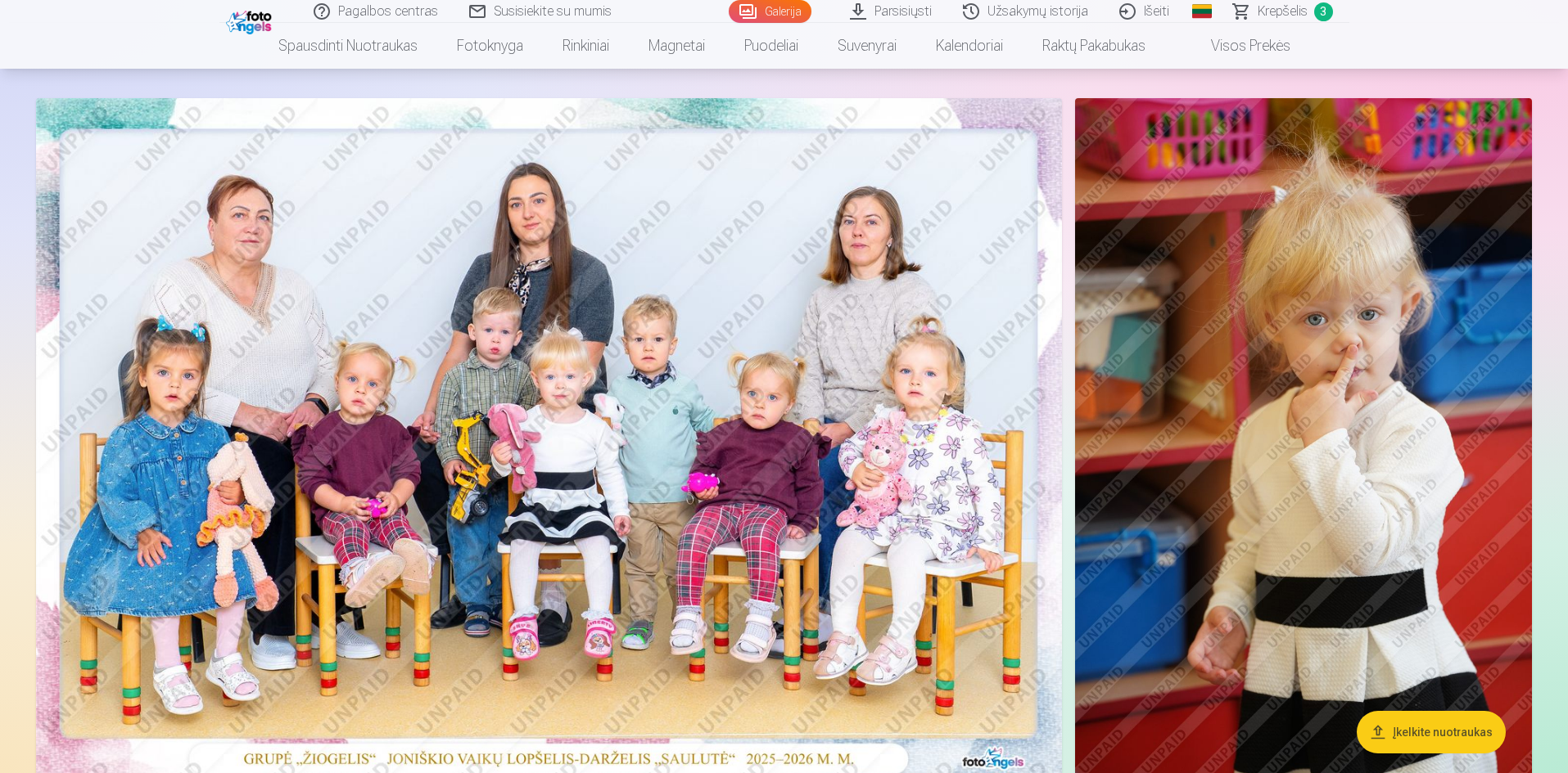
click at [848, 449] on img at bounding box center [548, 441] width 1026 height 684
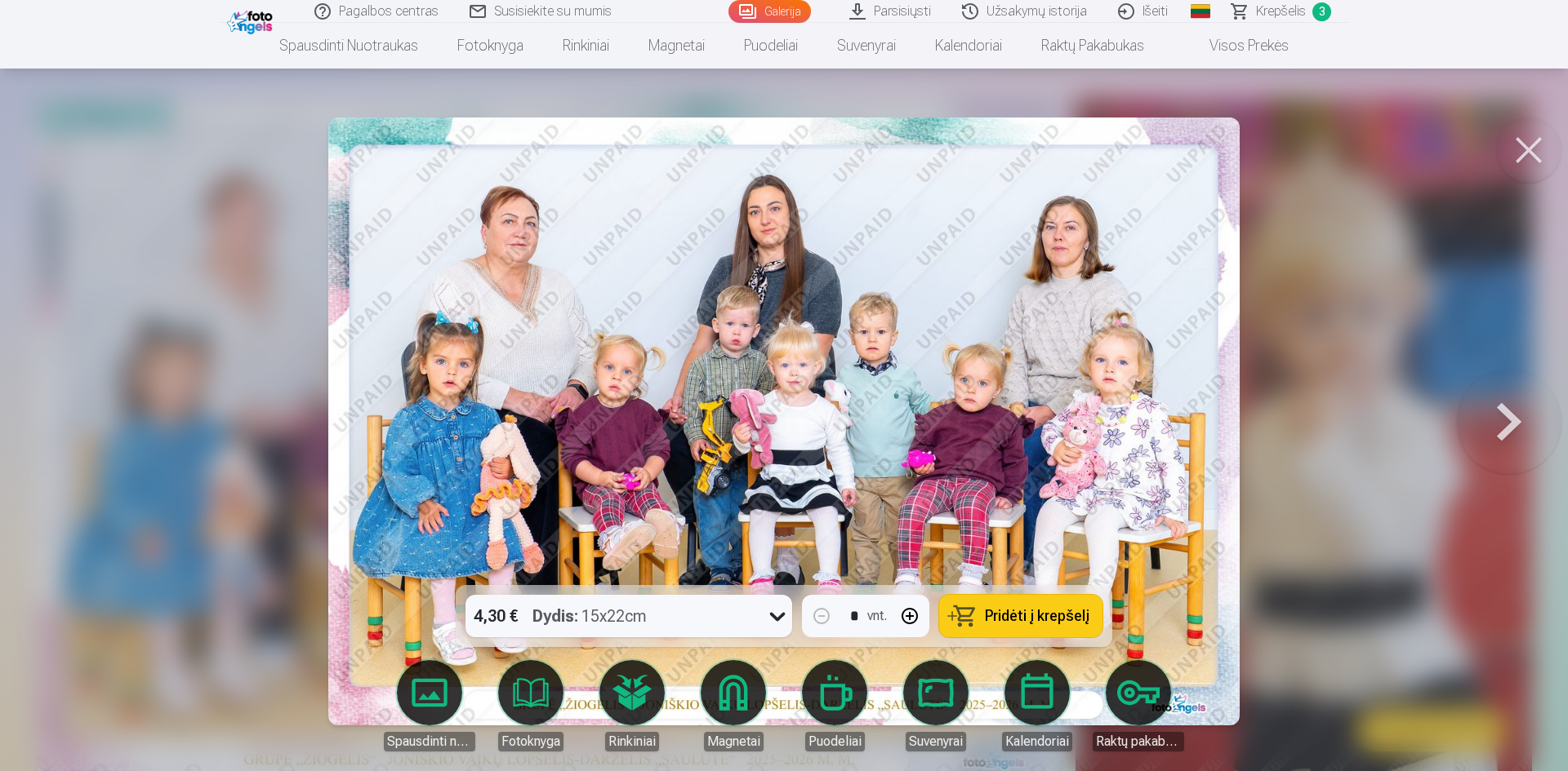
click at [1353, 592] on div at bounding box center [784, 386] width 1568 height 771
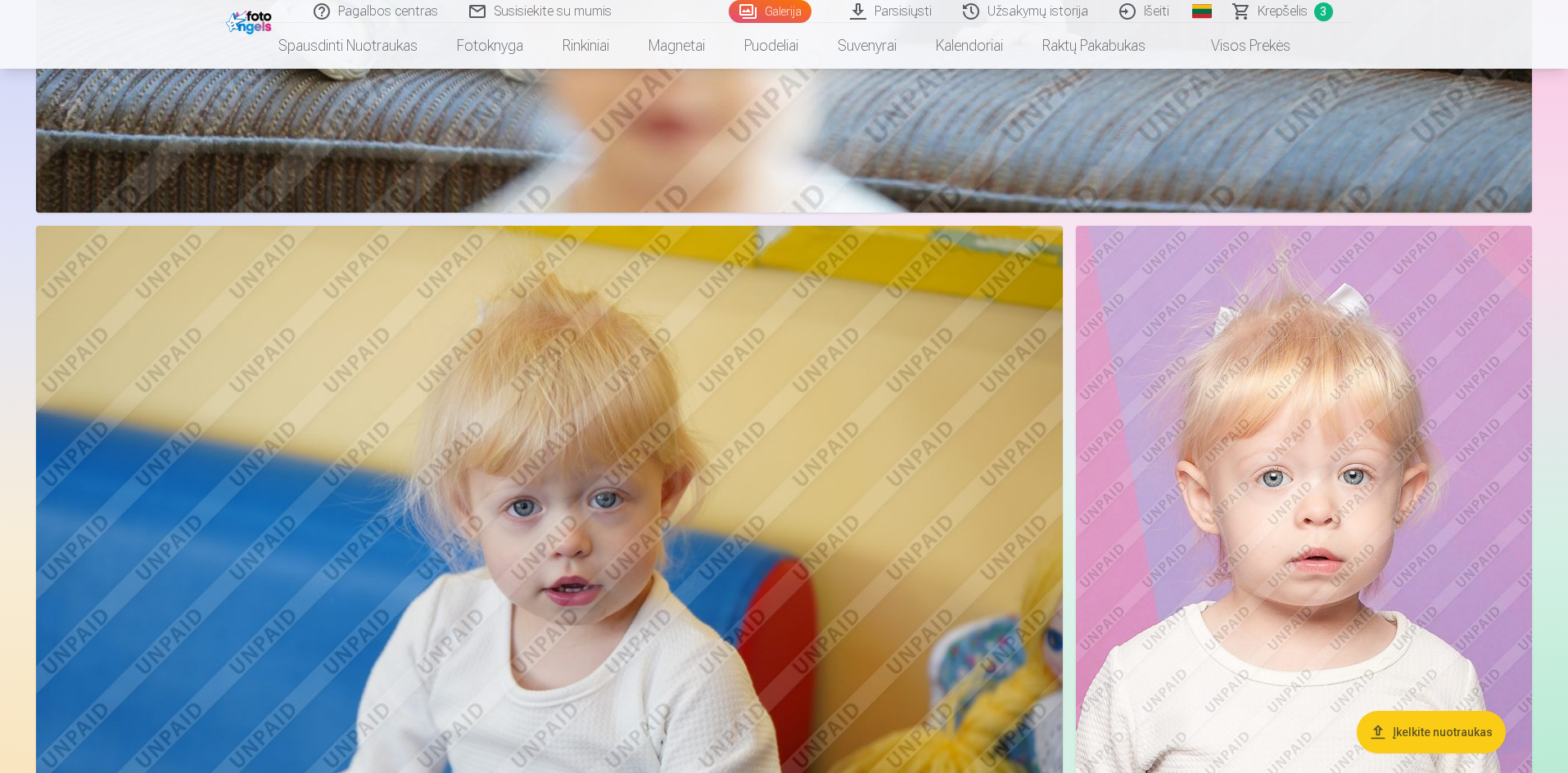
scroll to position [1637, 0]
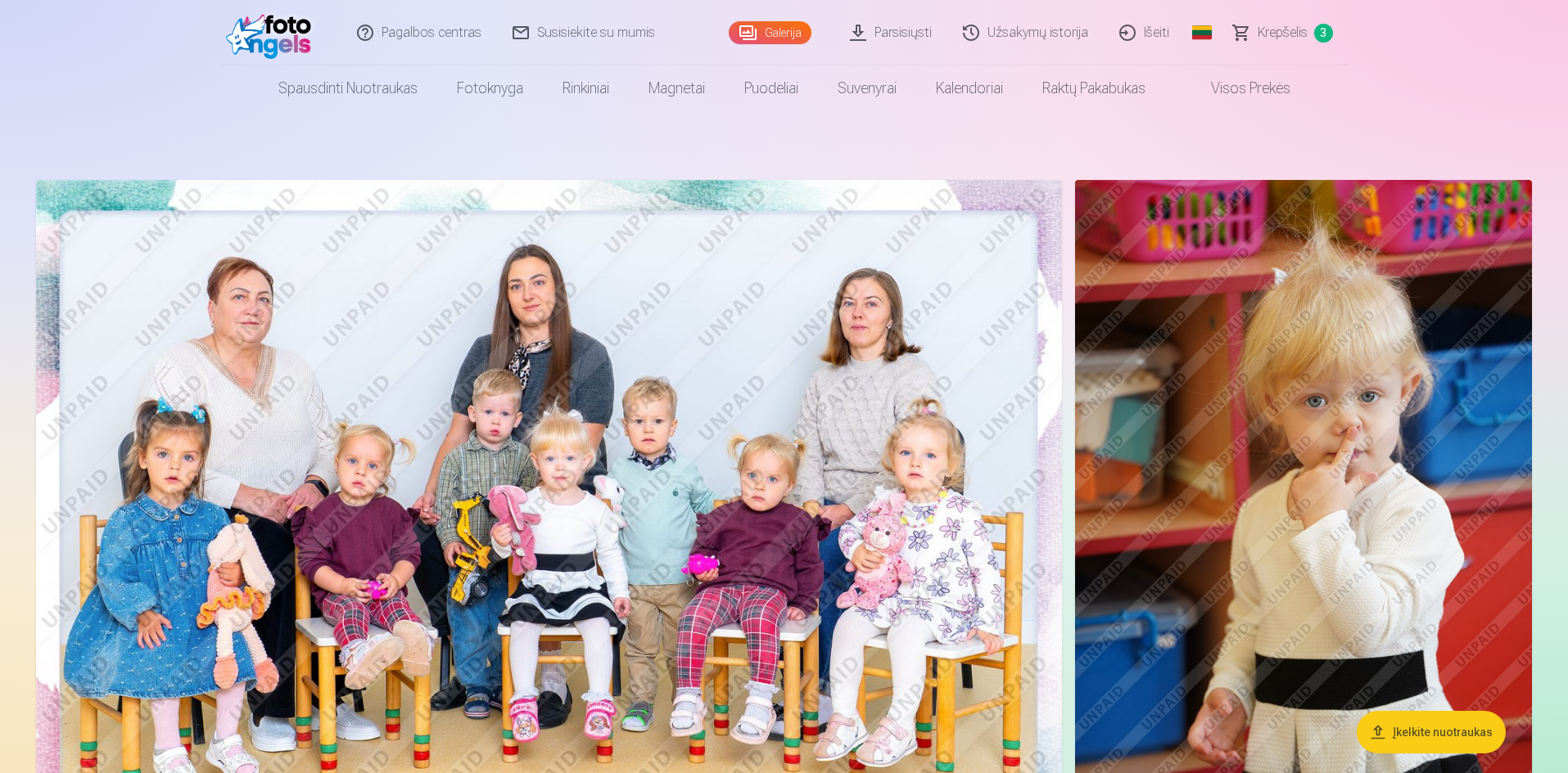
click at [1137, 33] on link "Išeiti" at bounding box center [1146, 33] width 81 height 66
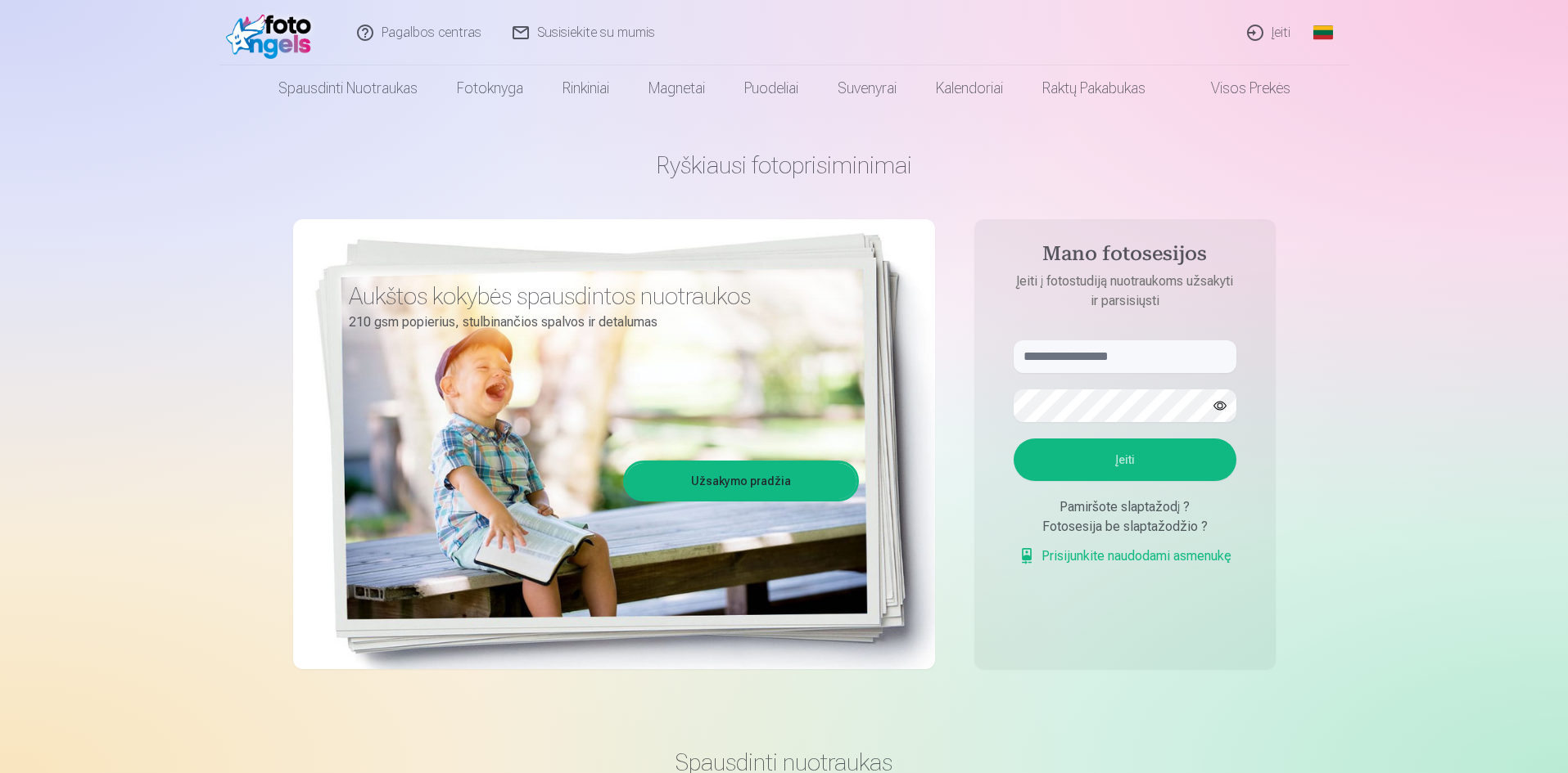
click at [1251, 29] on link "Įeiti" at bounding box center [1269, 33] width 74 height 66
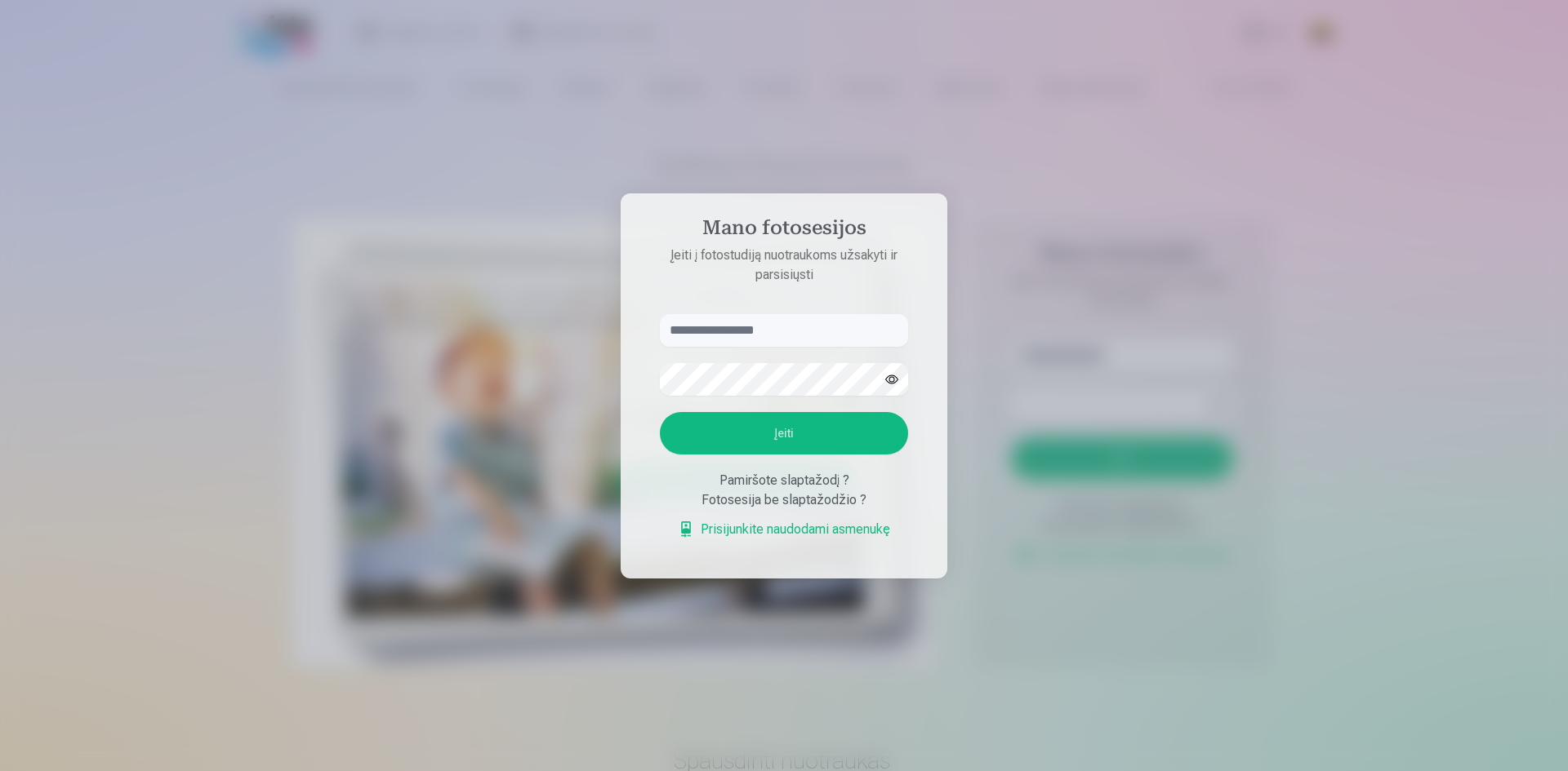
click at [822, 339] on input "text" at bounding box center [783, 331] width 248 height 33
type input "**********"
click at [897, 384] on button "button" at bounding box center [892, 380] width 31 height 31
click at [830, 435] on button "Įeiti" at bounding box center [783, 434] width 248 height 42
